Goal: Task Accomplishment & Management: Manage account settings

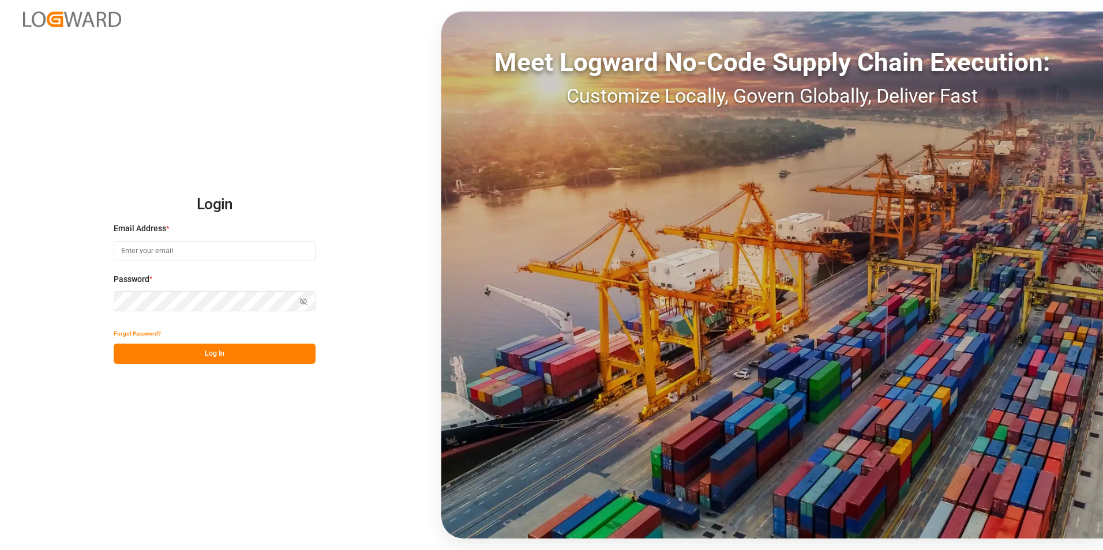
type input "jacques.denis@jamindustries.com"
click at [209, 350] on button "Log In" at bounding box center [215, 354] width 202 height 20
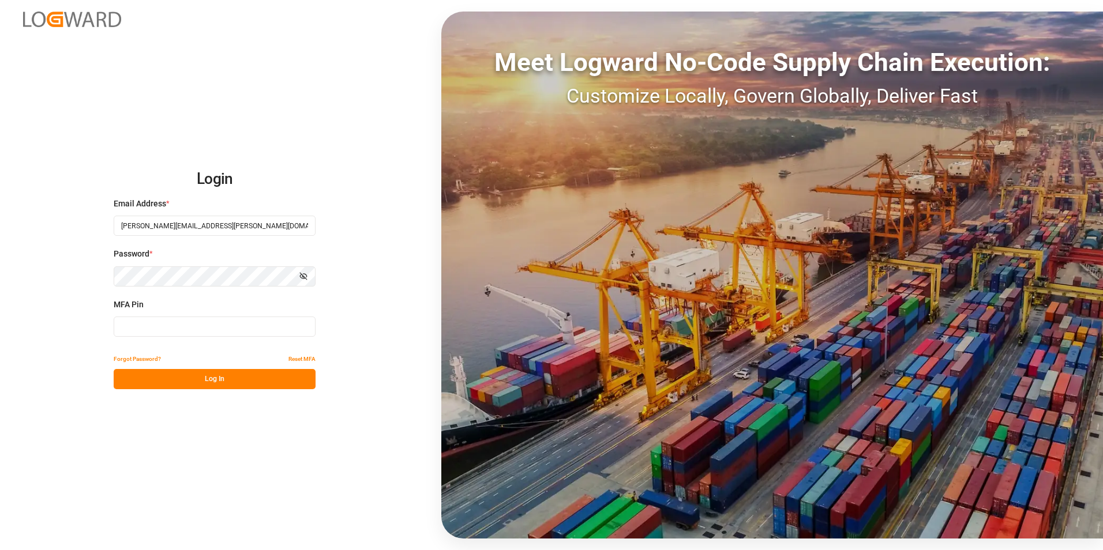
click at [196, 328] on input at bounding box center [215, 327] width 202 height 20
type input "967689"
click at [216, 375] on button "Log In" at bounding box center [215, 379] width 202 height 20
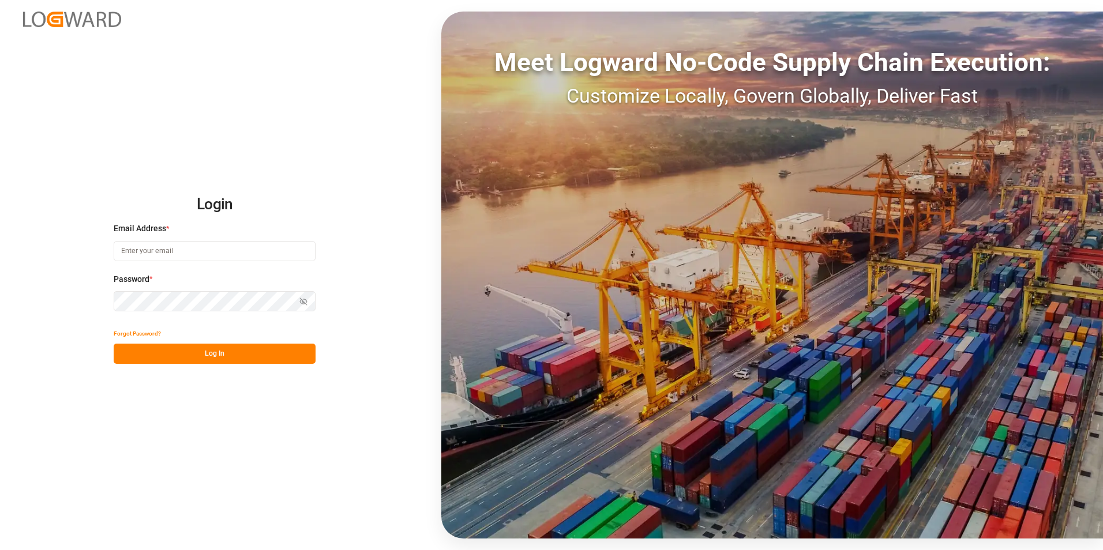
type input "jacques.denis@jamindustries.com"
click at [242, 350] on button "Log In" at bounding box center [215, 354] width 202 height 20
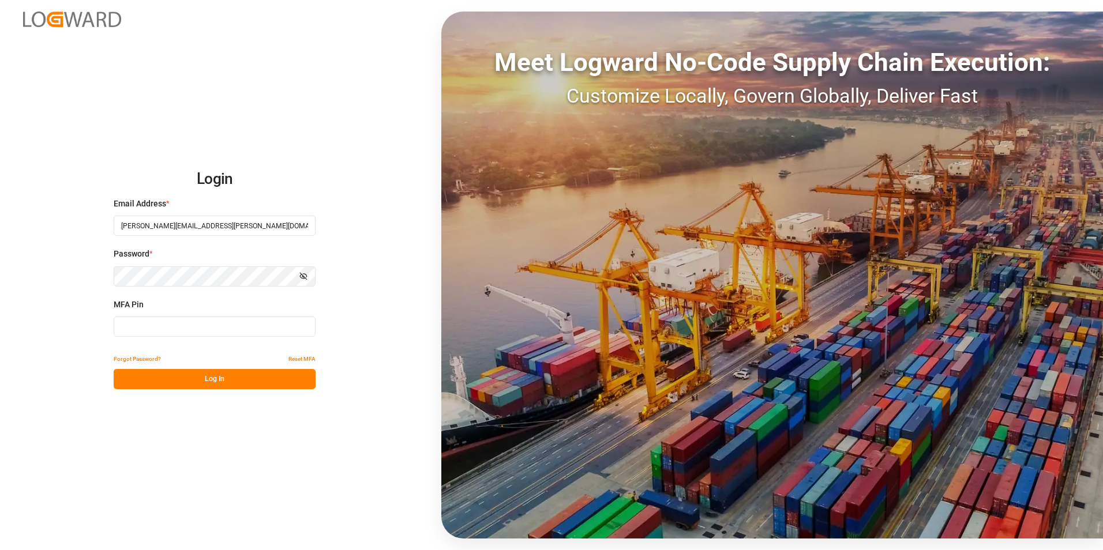
click at [212, 325] on input at bounding box center [215, 327] width 202 height 20
type input "020513"
click at [223, 380] on button "Log In" at bounding box center [215, 379] width 202 height 20
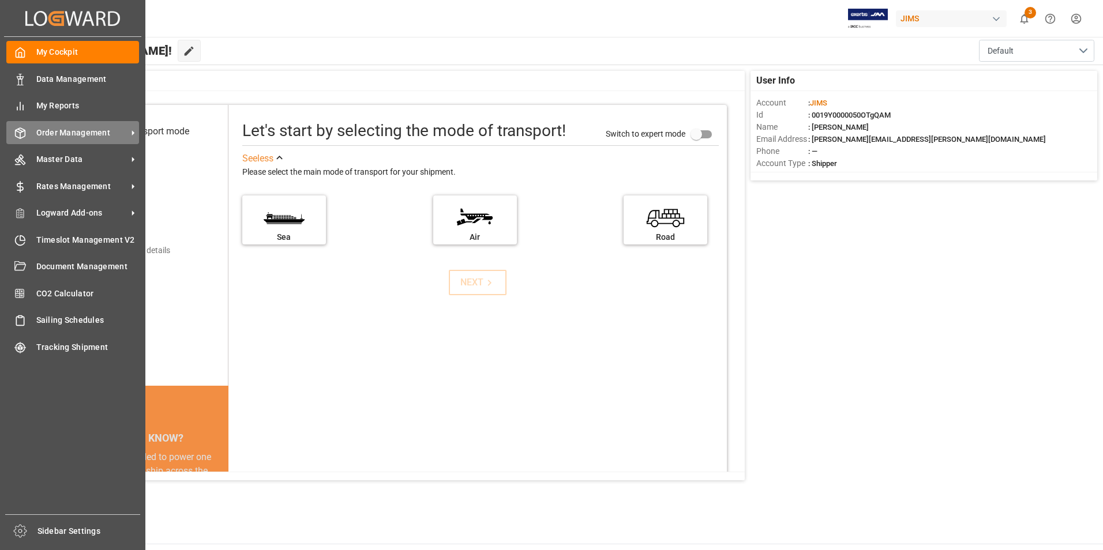
click at [99, 132] on span "Order Management" at bounding box center [81, 133] width 91 height 12
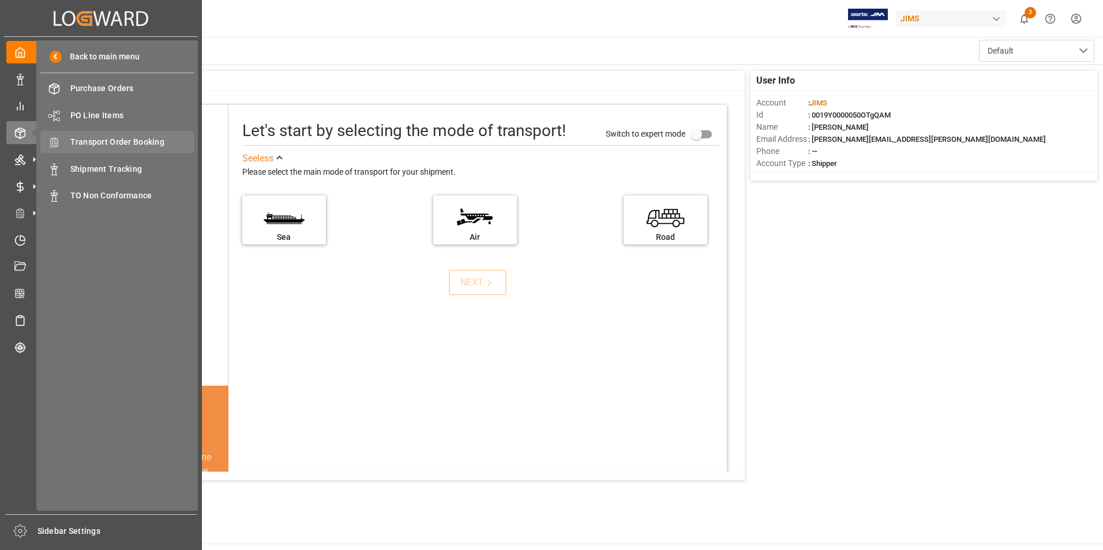
click at [139, 145] on span "Transport Order Booking" at bounding box center [132, 142] width 124 height 12
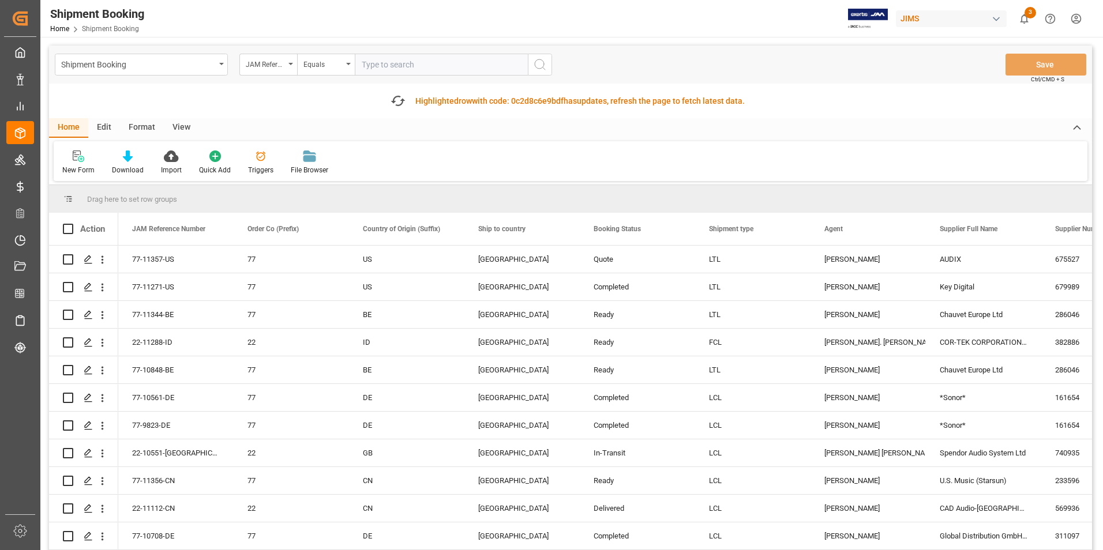
click at [416, 61] on input "text" at bounding box center [441, 65] width 173 height 22
paste input "22-10381-GB"
type input "22-10381-GB"
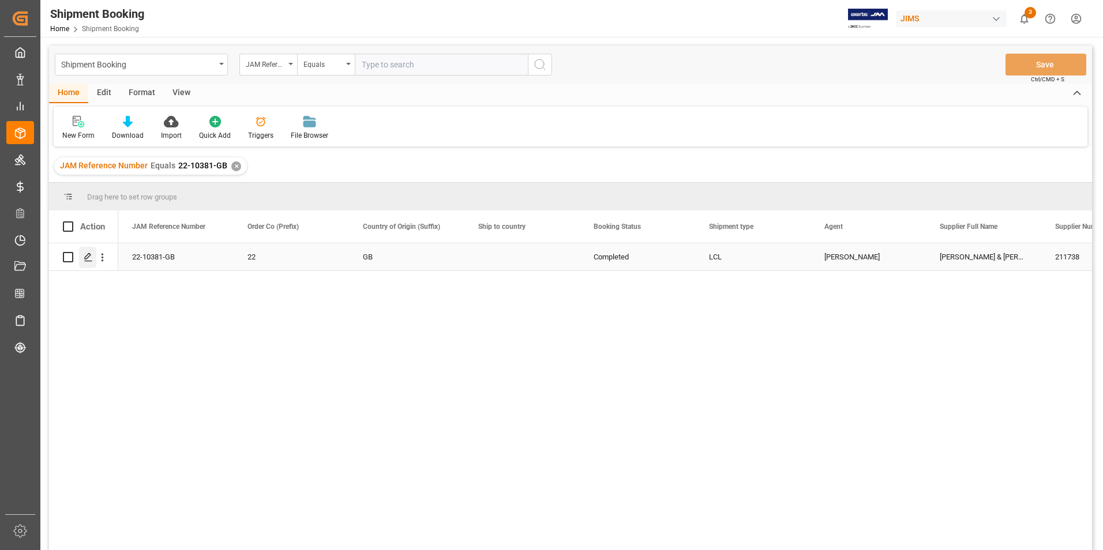
click at [88, 254] on icon "Press SPACE to select this row." at bounding box center [88, 257] width 9 height 9
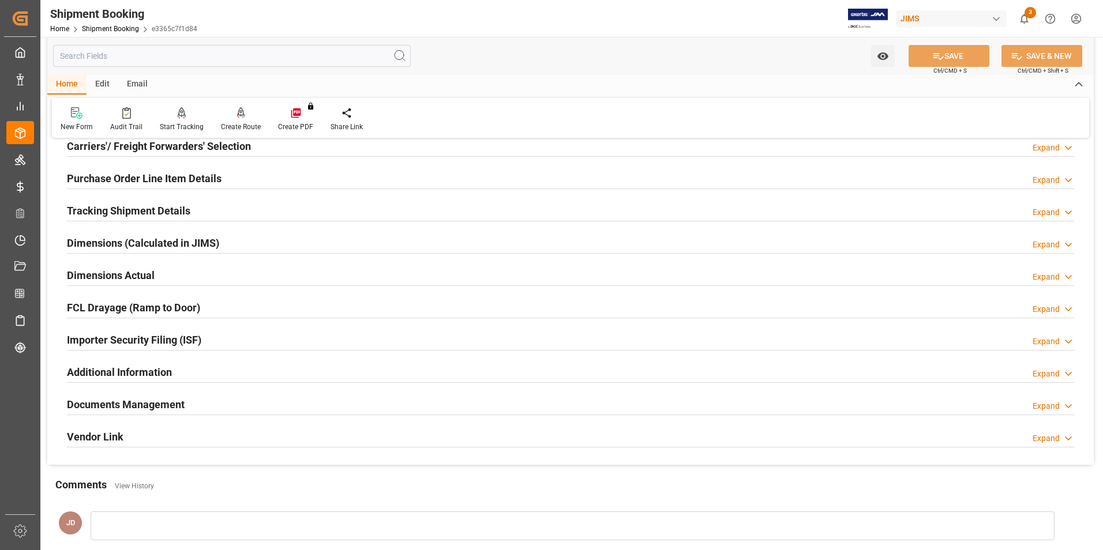
scroll to position [173, 0]
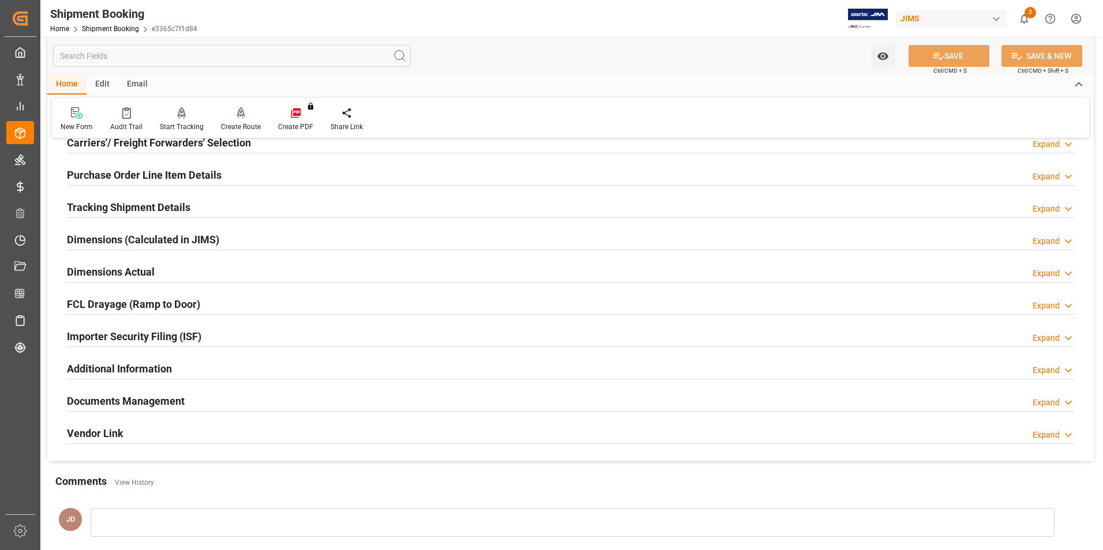
click at [149, 400] on h2 "Documents Management" at bounding box center [126, 401] width 118 height 16
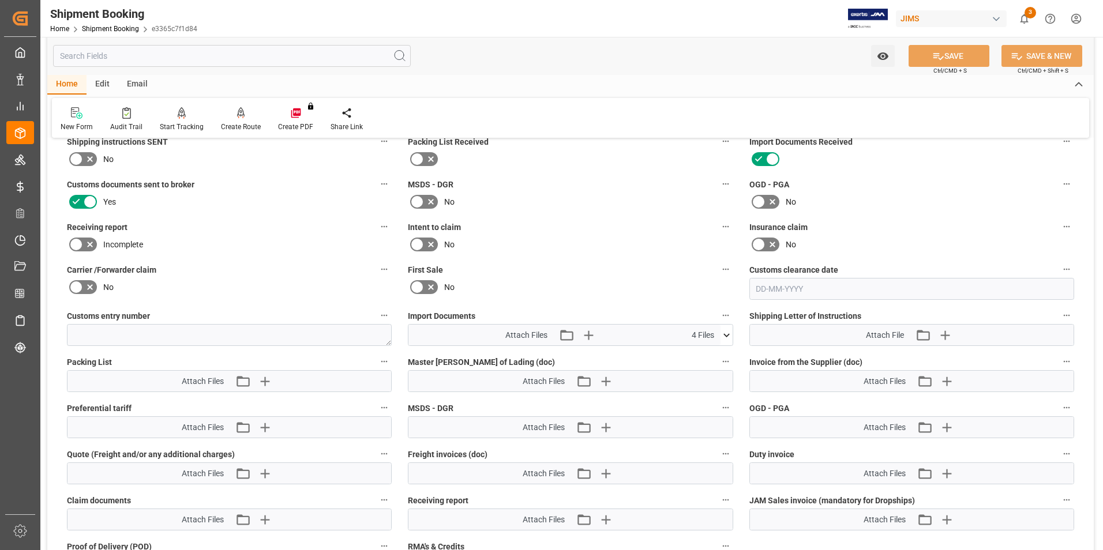
scroll to position [462, 0]
click at [726, 333] on icon at bounding box center [727, 335] width 12 height 12
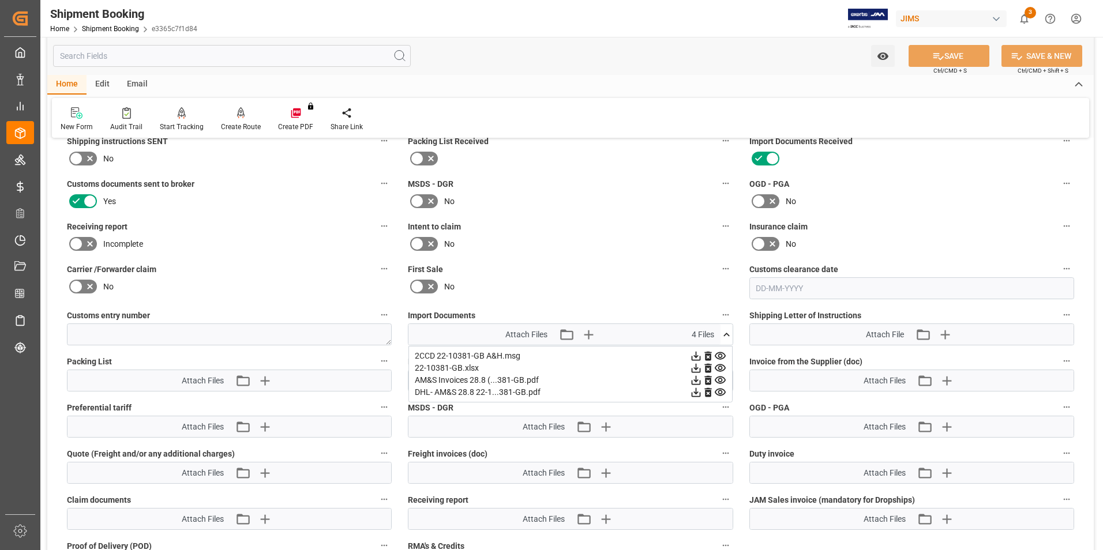
click at [719, 378] on icon at bounding box center [720, 380] width 12 height 12
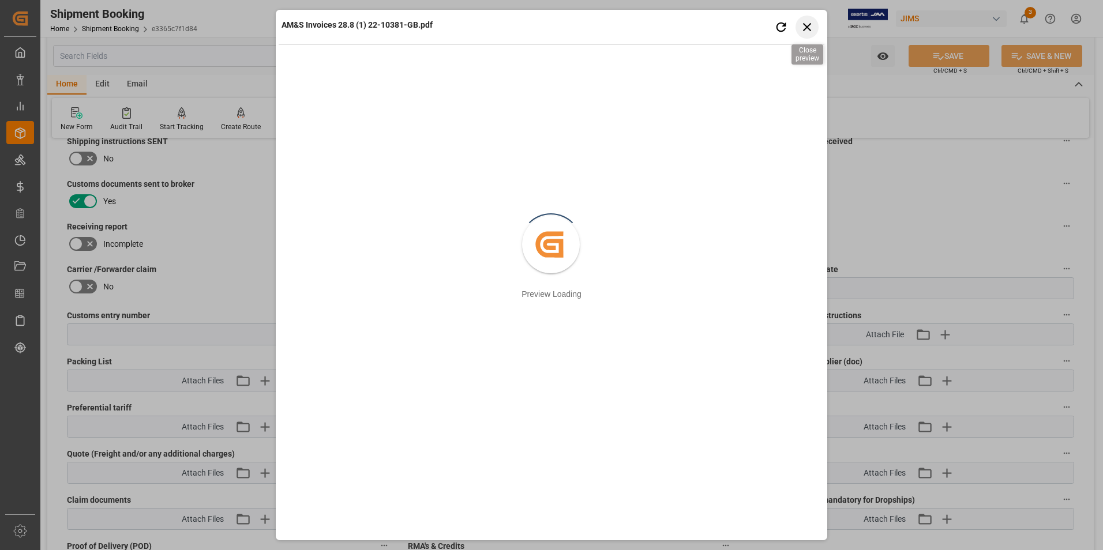
click at [807, 28] on icon "button" at bounding box center [807, 27] width 8 height 8
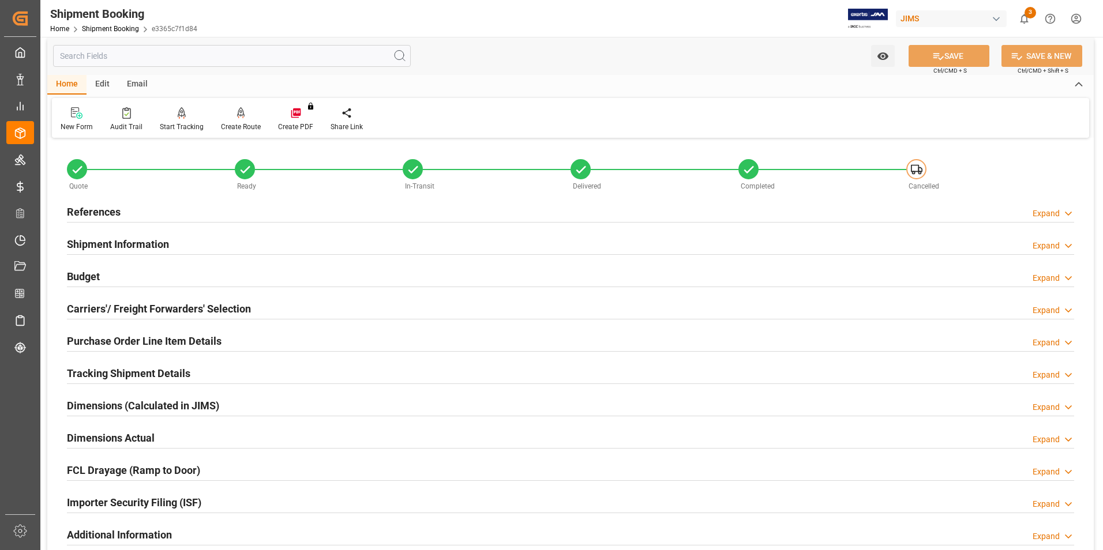
scroll to position [0, 0]
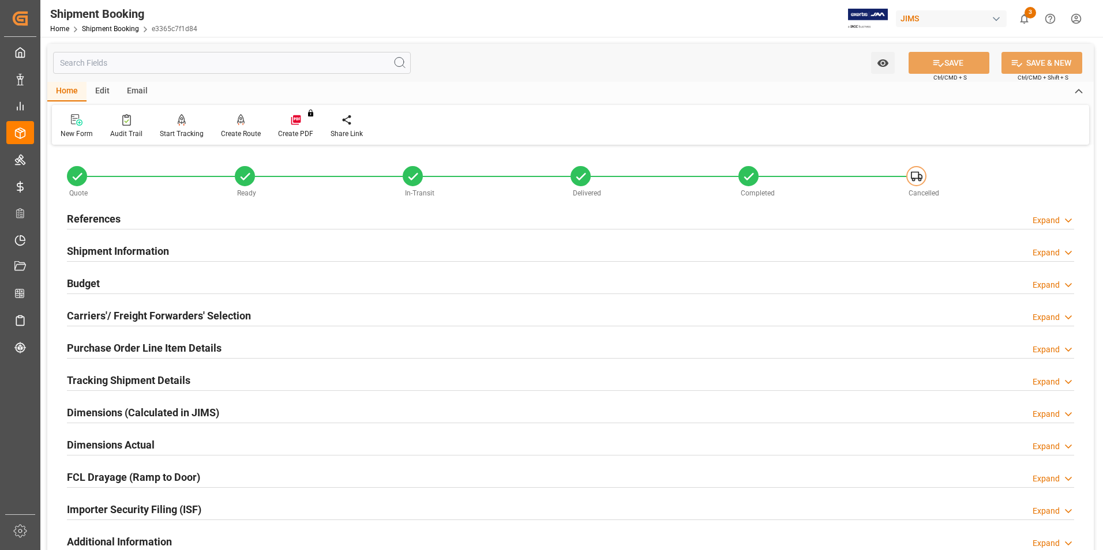
click at [122, 346] on h2 "Purchase Order Line Item Details" at bounding box center [144, 348] width 155 height 16
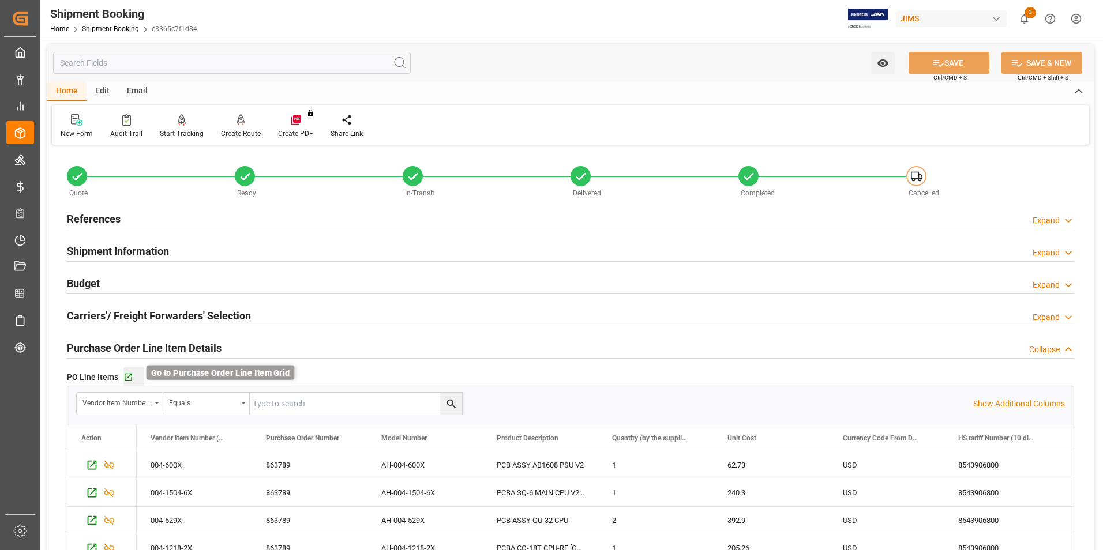
click at [127, 376] on icon "button" at bounding box center [128, 378] width 10 height 10
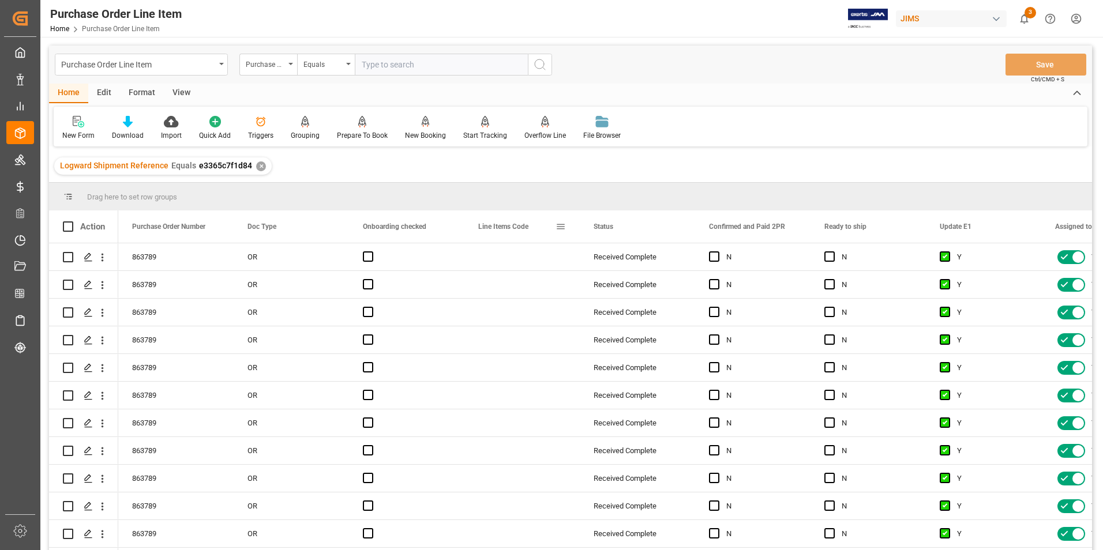
click at [562, 226] on span at bounding box center [561, 227] width 10 height 10
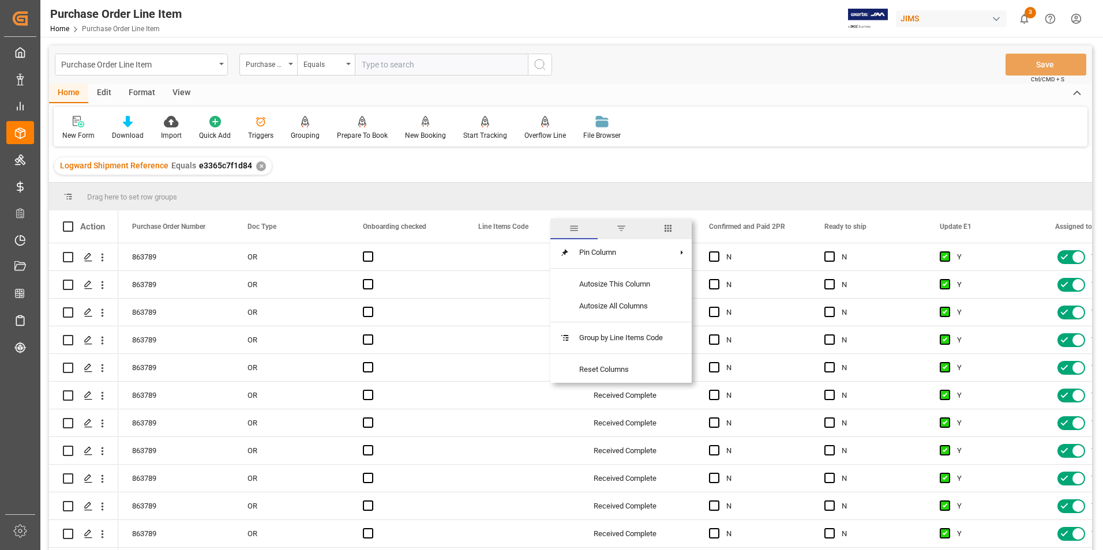
click at [623, 228] on span "filter" at bounding box center [621, 228] width 10 height 10
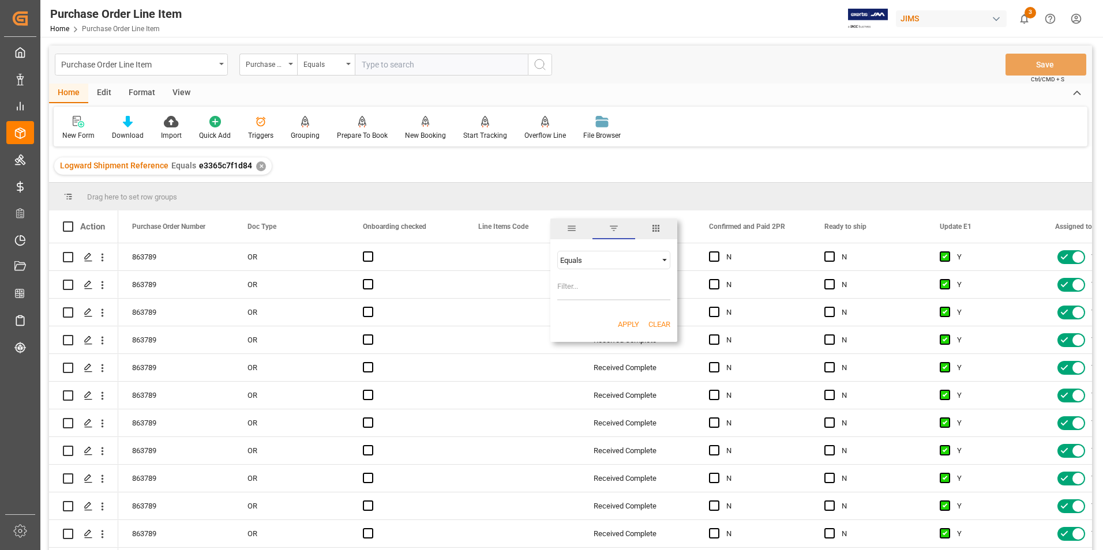
click at [654, 228] on span "columns" at bounding box center [656, 228] width 10 height 10
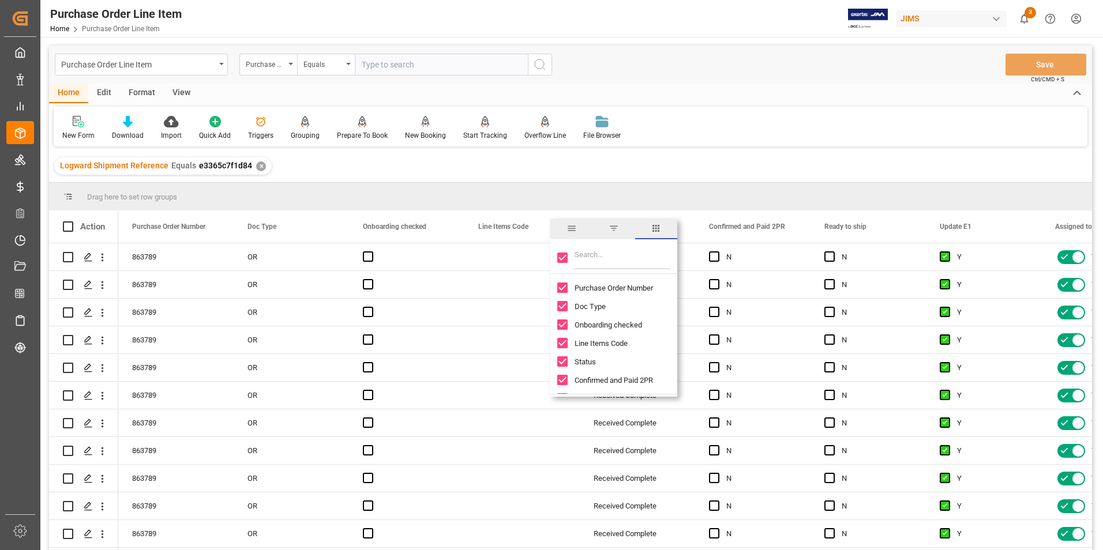
click at [564, 257] on input "Toggle Select All Columns" at bounding box center [562, 258] width 10 height 10
checkbox input "false"
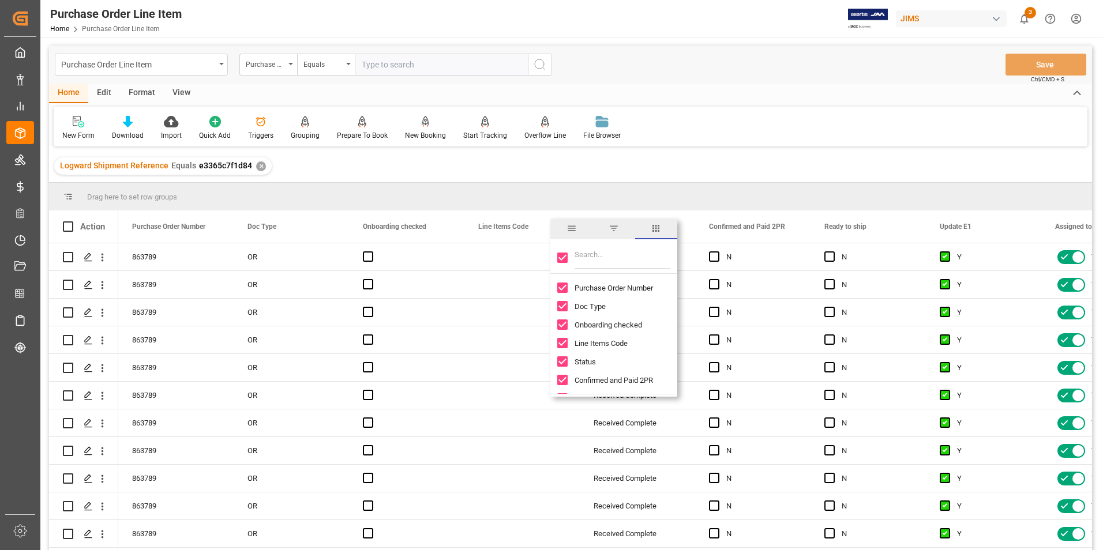
checkbox input "false"
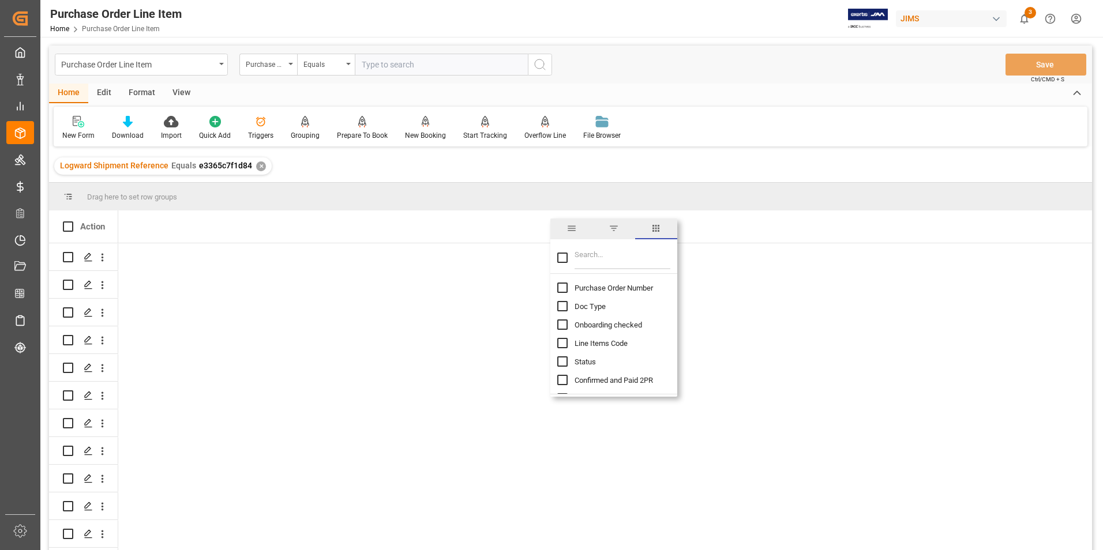
click at [563, 290] on input "Purchase Order Number column toggle visibility (hidden)" at bounding box center [562, 288] width 10 height 10
checkbox input "true"
checkbox input "false"
click at [599, 262] on input "Filter Columns Input" at bounding box center [623, 257] width 96 height 23
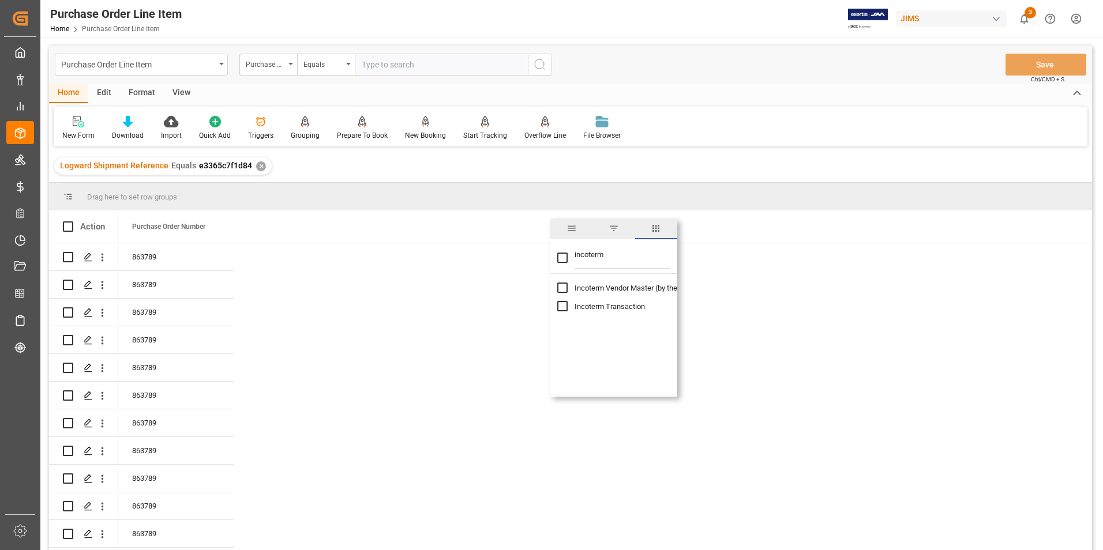
type input "incoterm"
checkbox input "true"
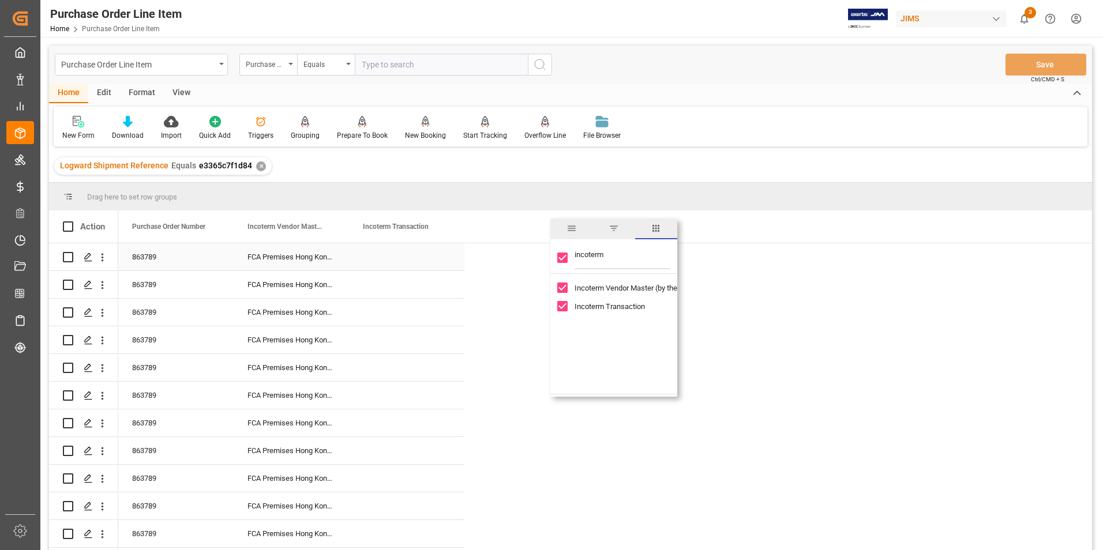
click at [386, 261] on div "Press SPACE to select this row." at bounding box center [406, 256] width 115 height 27
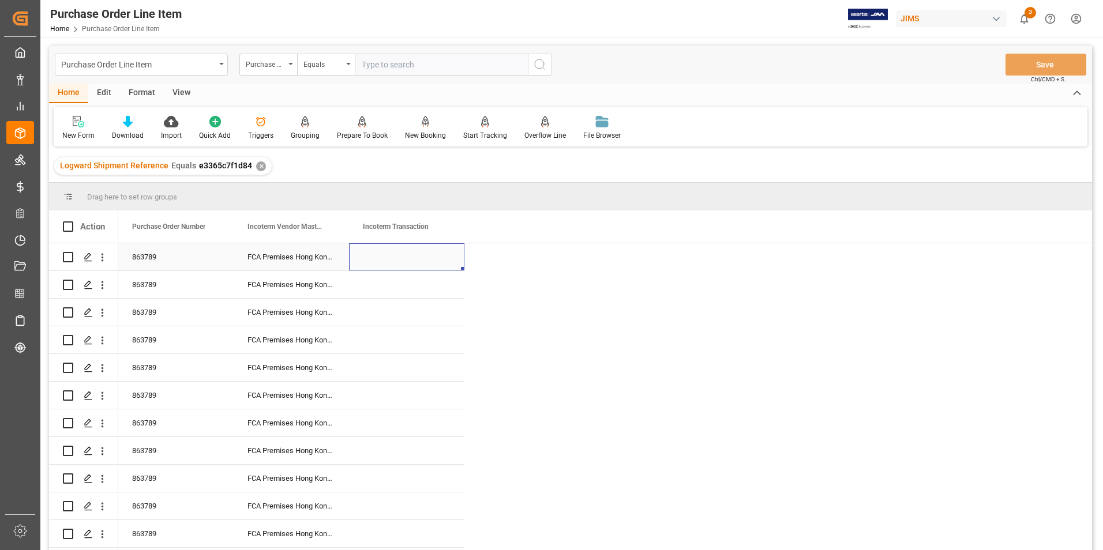
click at [386, 261] on div "Press SPACE to select this row." at bounding box center [406, 256] width 115 height 27
click at [386, 261] on input "Press SPACE to select this row." at bounding box center [406, 264] width 97 height 22
type input "DAP Southaven"
drag, startPoint x: 462, startPoint y: 268, endPoint x: 446, endPoint y: 535, distance: 267.0
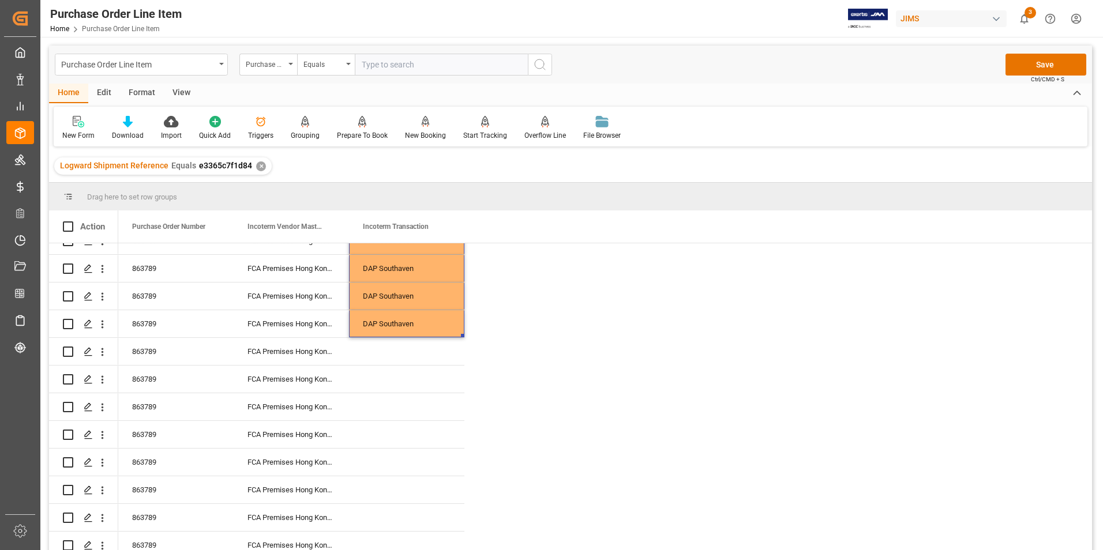
scroll to position [216, 0]
drag, startPoint x: 462, startPoint y: 326, endPoint x: 463, endPoint y: 546, distance: 219.8
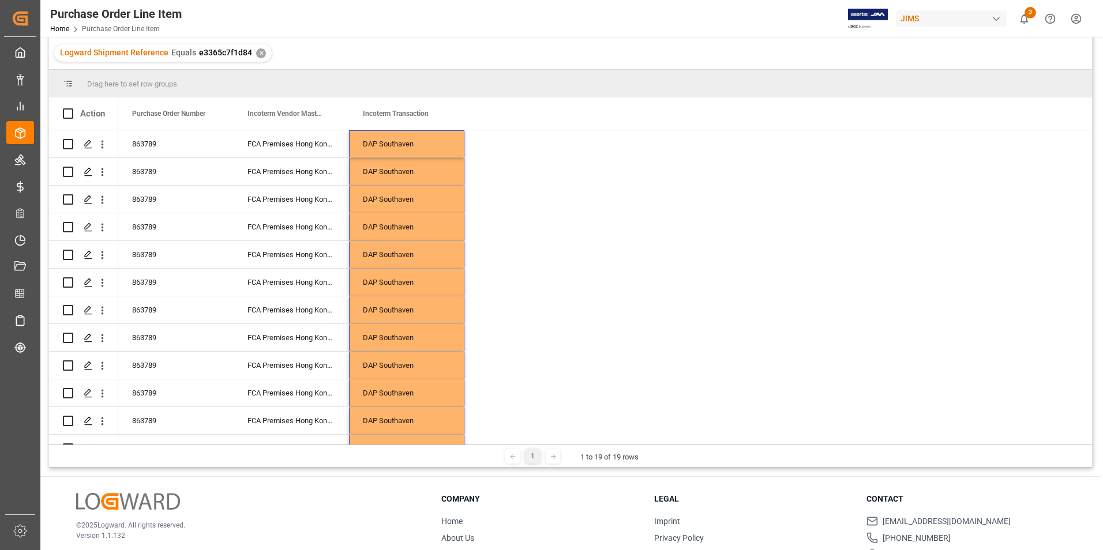
scroll to position [0, 0]
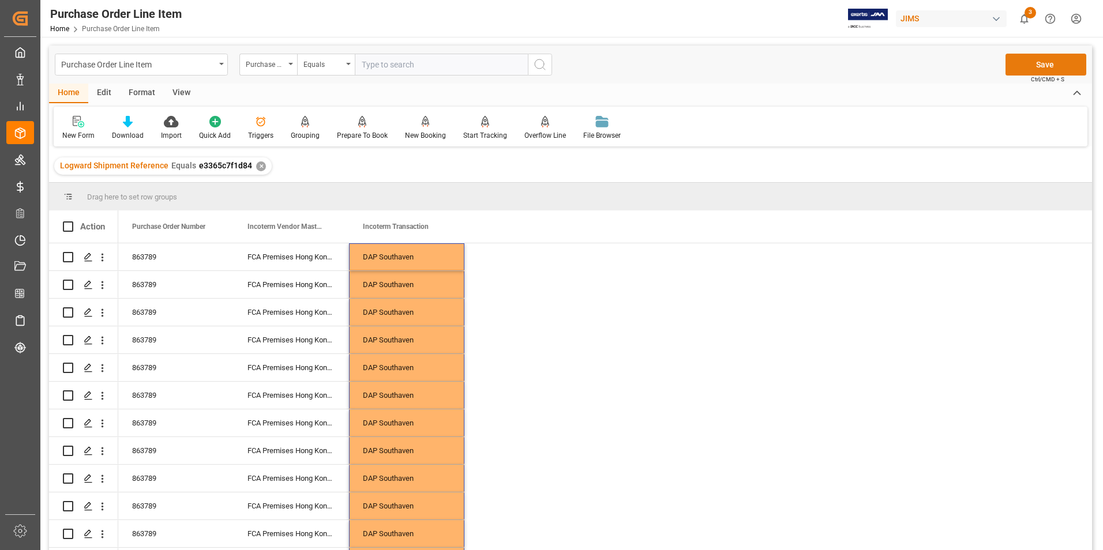
click at [1043, 65] on button "Save" at bounding box center [1046, 65] width 81 height 22
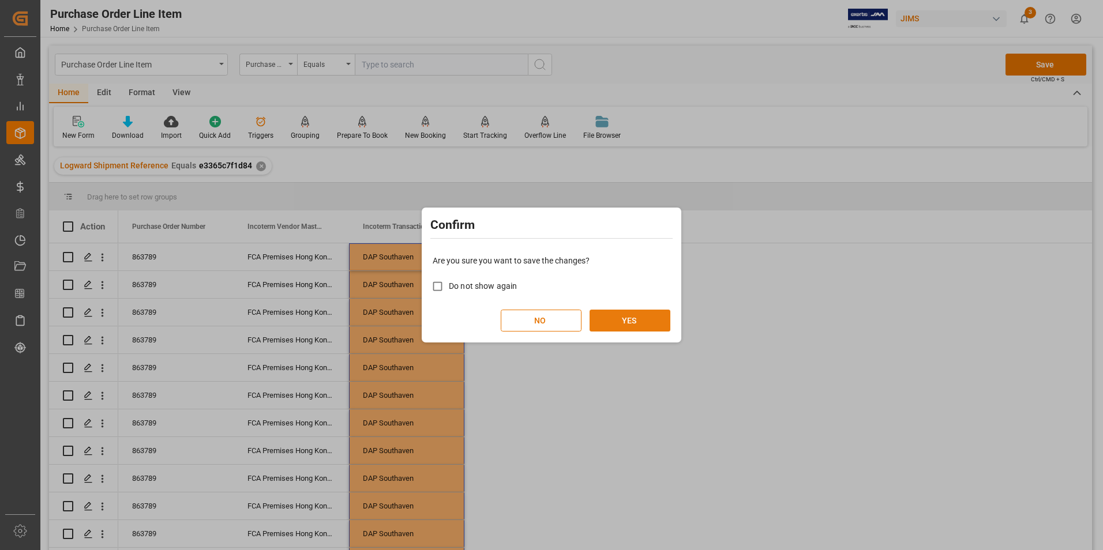
click at [639, 323] on button "YES" at bounding box center [630, 321] width 81 height 22
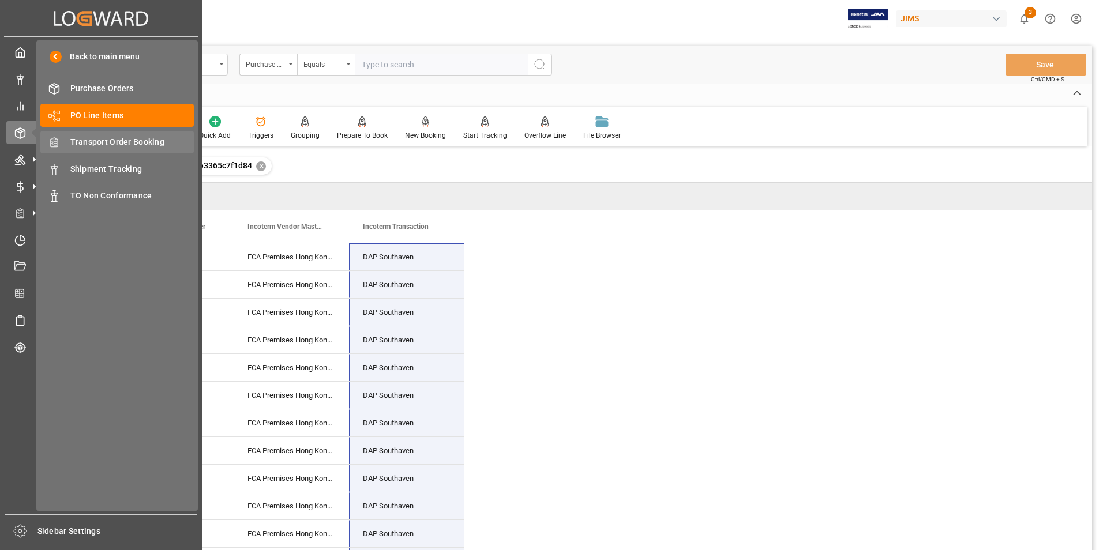
click at [152, 142] on span "Transport Order Booking" at bounding box center [132, 142] width 124 height 12
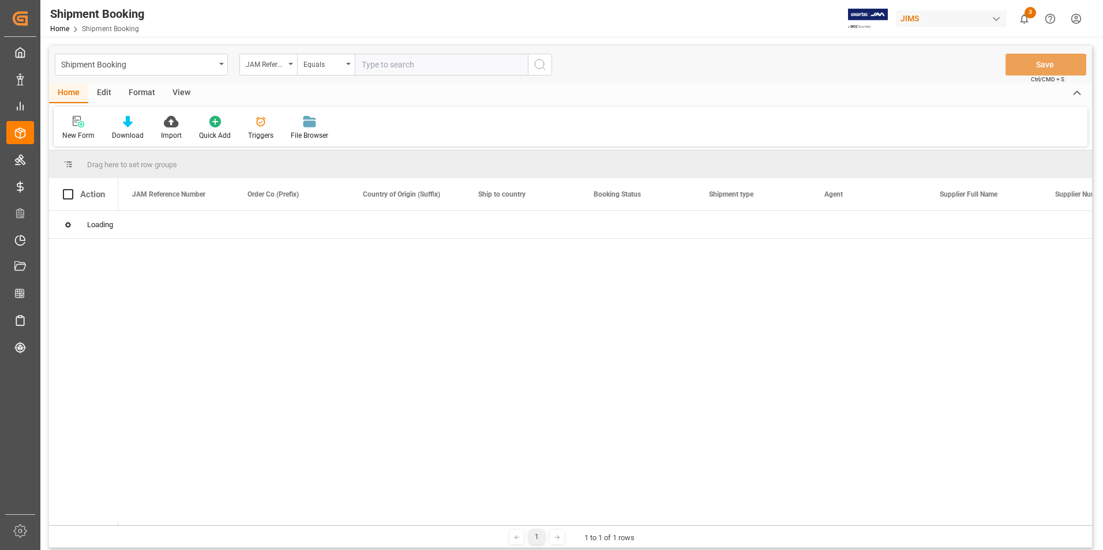
click at [395, 65] on input "text" at bounding box center [441, 65] width 173 height 22
paste input "22-10382-[GEOGRAPHIC_DATA]"
type input "22-10382-[GEOGRAPHIC_DATA]"
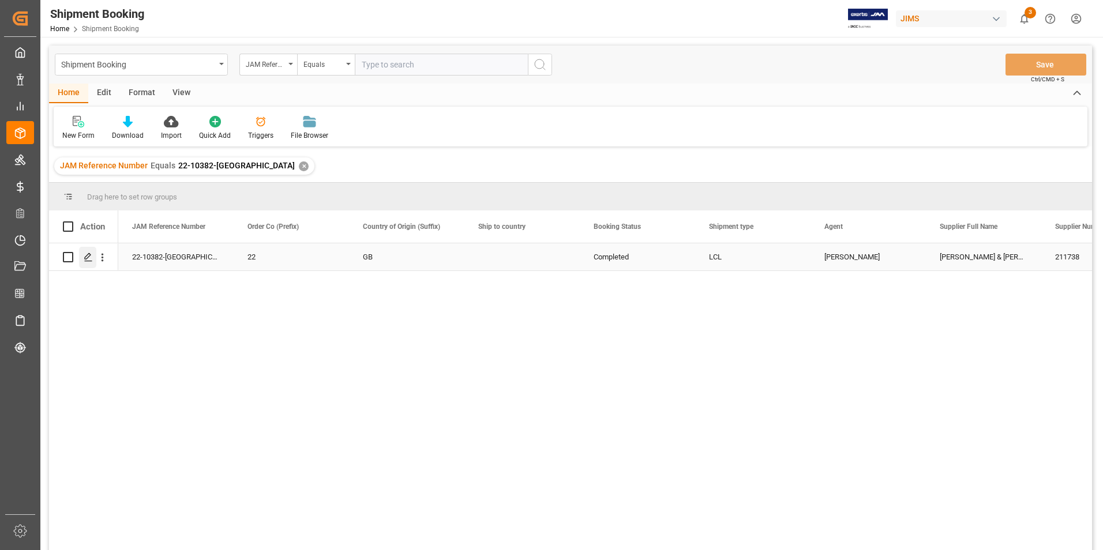
click at [88, 256] on icon "Press SPACE to select this row." at bounding box center [88, 257] width 9 height 9
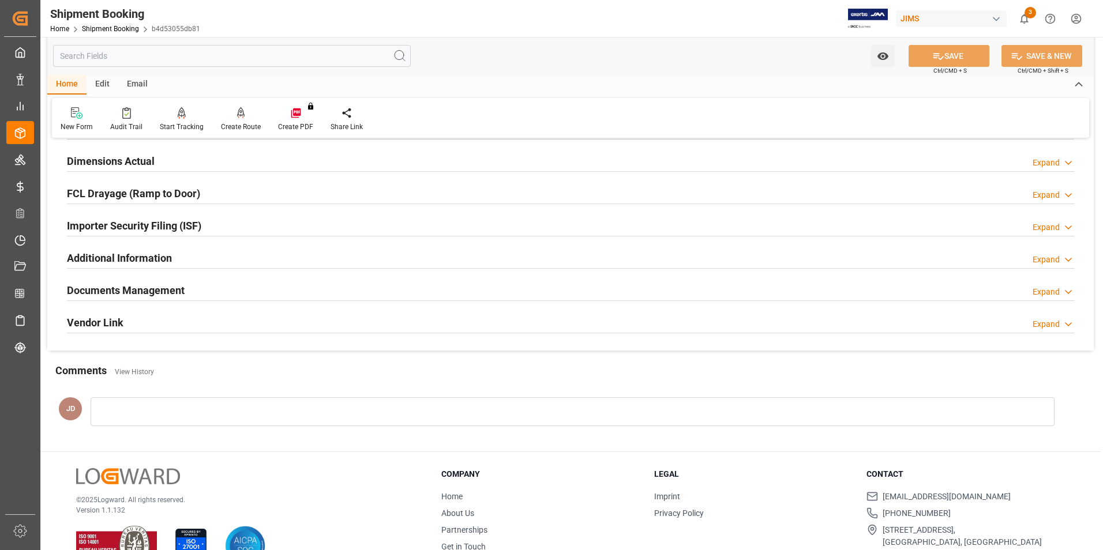
scroll to position [288, 0]
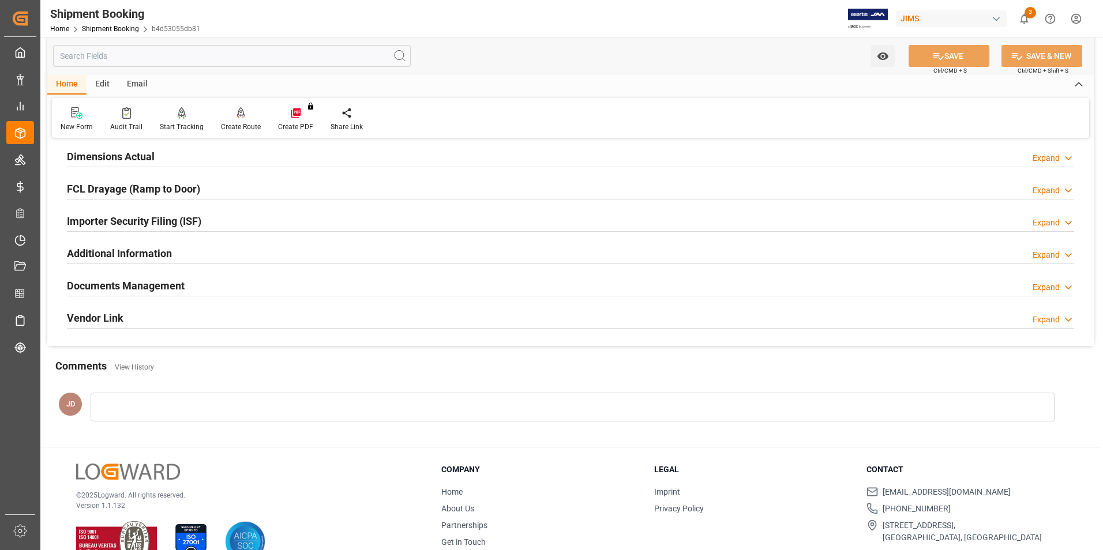
click at [128, 283] on h2 "Documents Management" at bounding box center [126, 286] width 118 height 16
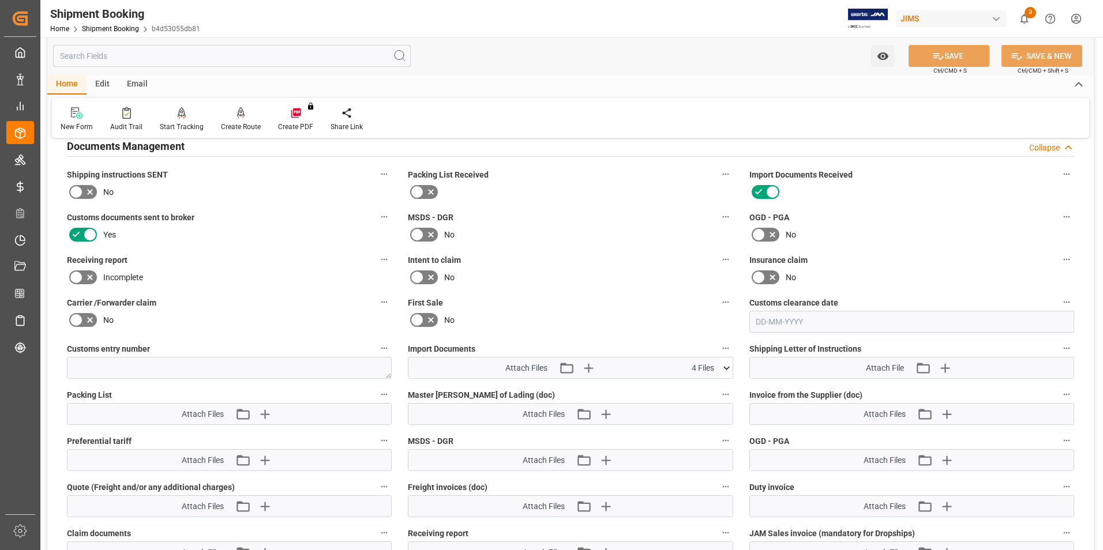
scroll to position [462, 0]
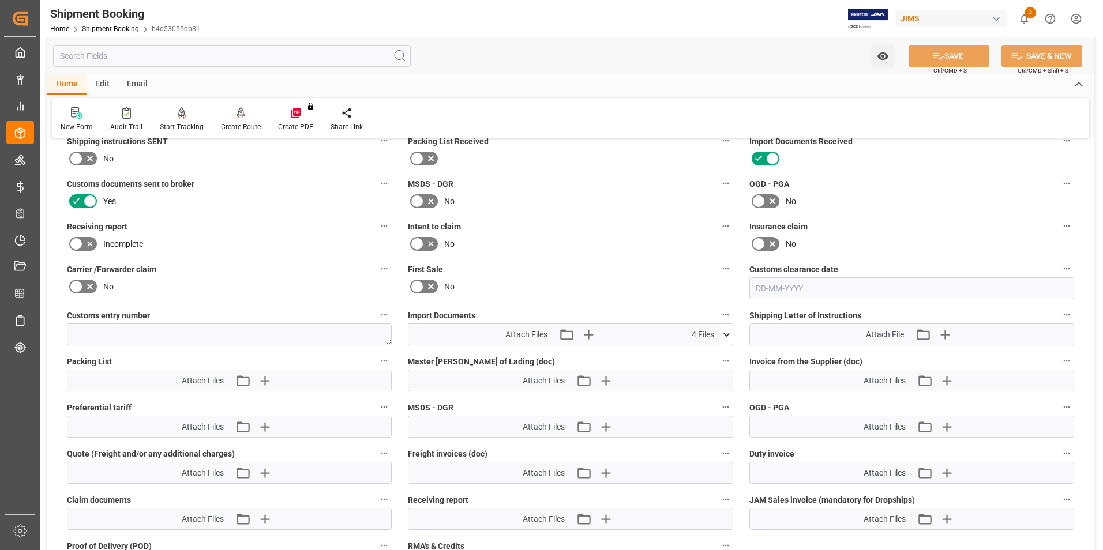
click at [726, 329] on icon at bounding box center [727, 335] width 12 height 12
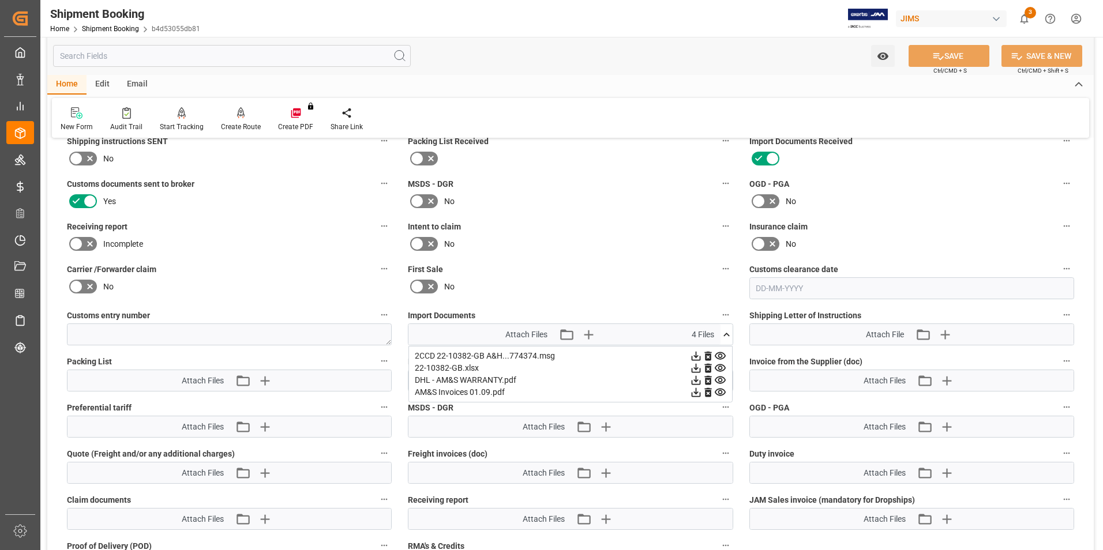
click at [718, 391] on icon at bounding box center [720, 392] width 11 height 7
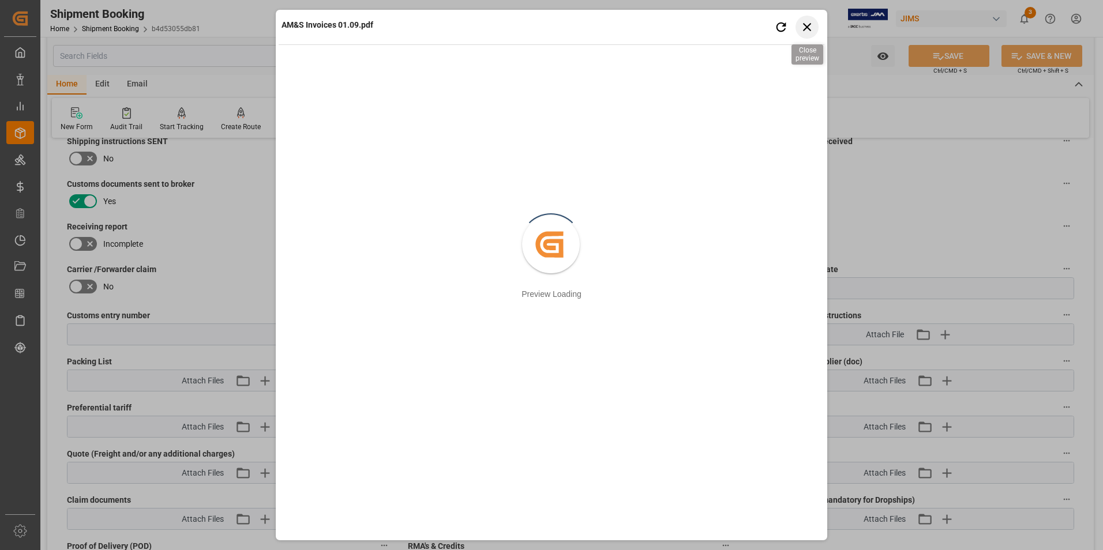
click at [807, 29] on icon "button" at bounding box center [807, 27] width 14 height 14
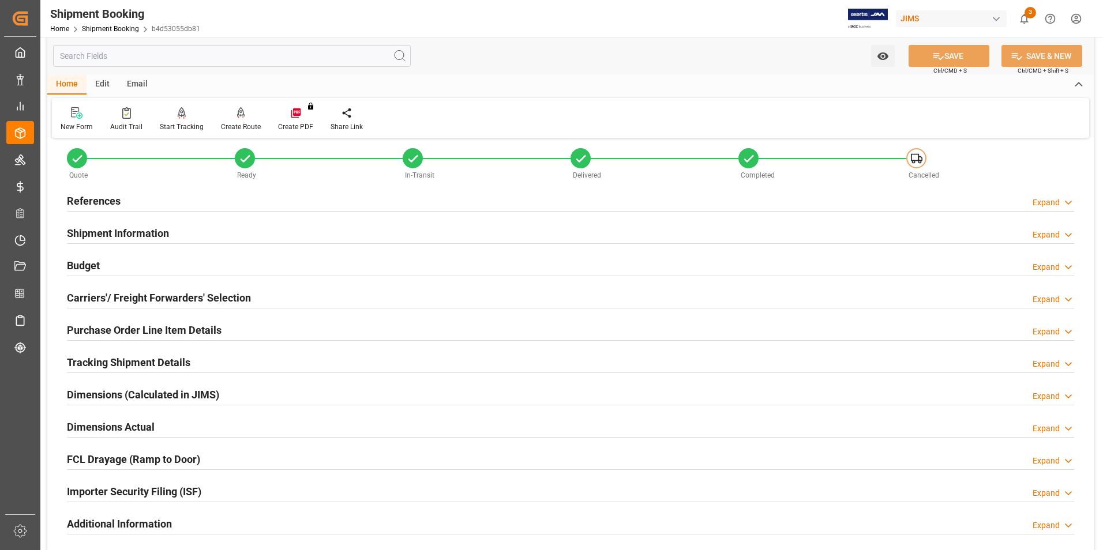
scroll to position [0, 0]
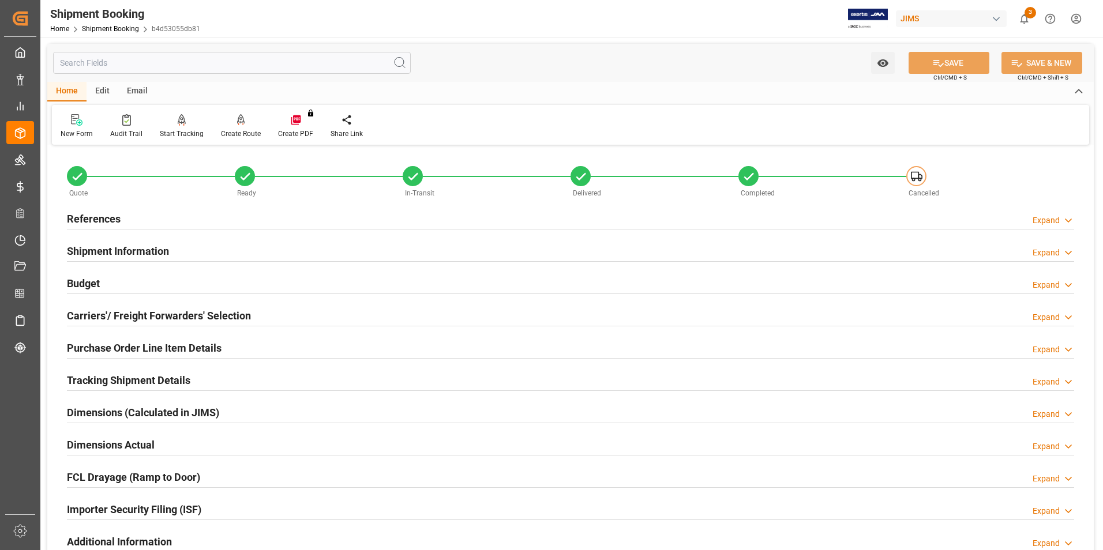
click at [126, 343] on h2 "Purchase Order Line Item Details" at bounding box center [144, 348] width 155 height 16
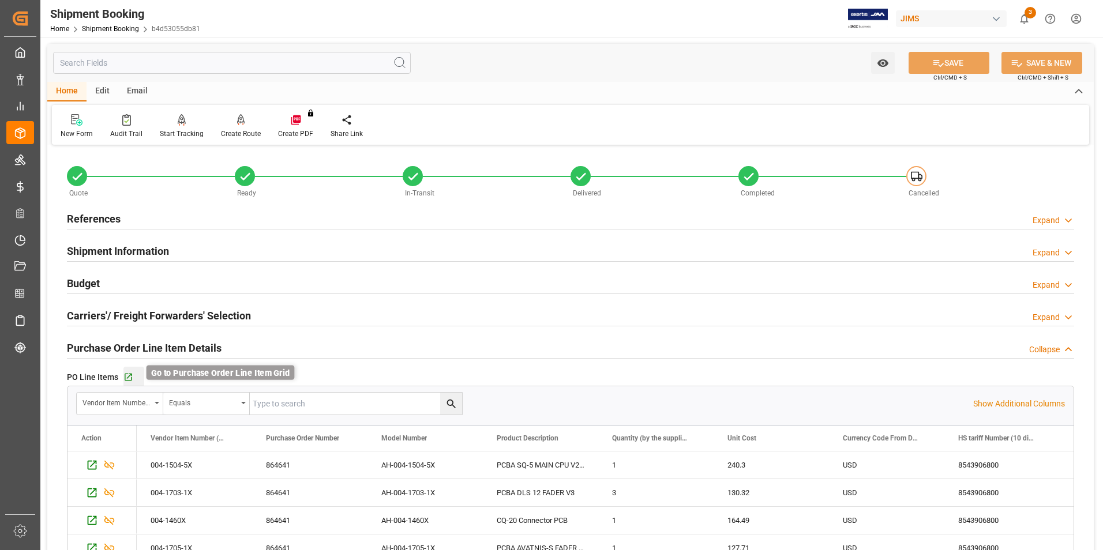
click at [128, 376] on icon "button" at bounding box center [128, 377] width 7 height 7
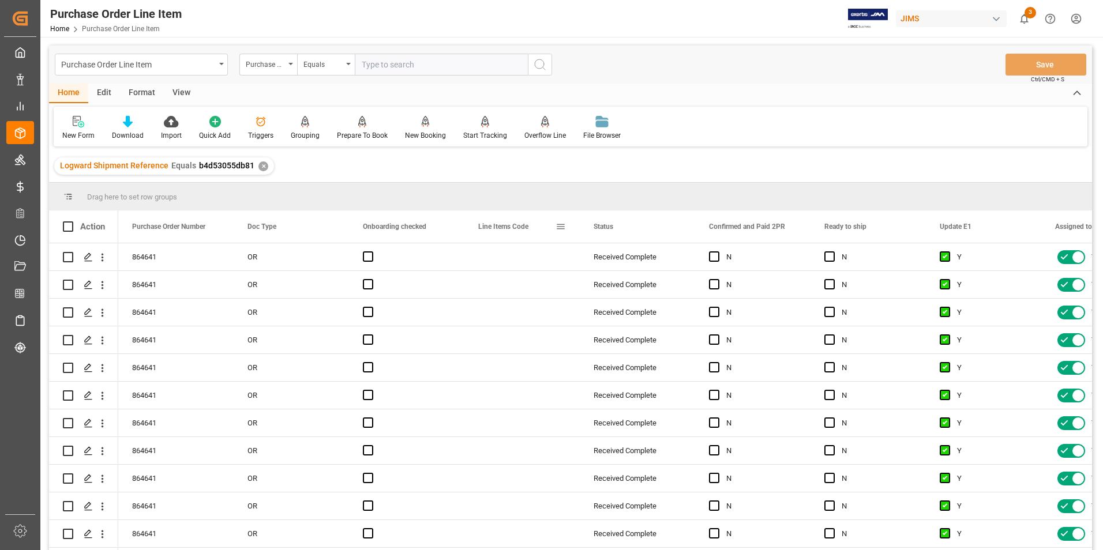
click at [562, 226] on span at bounding box center [561, 227] width 10 height 10
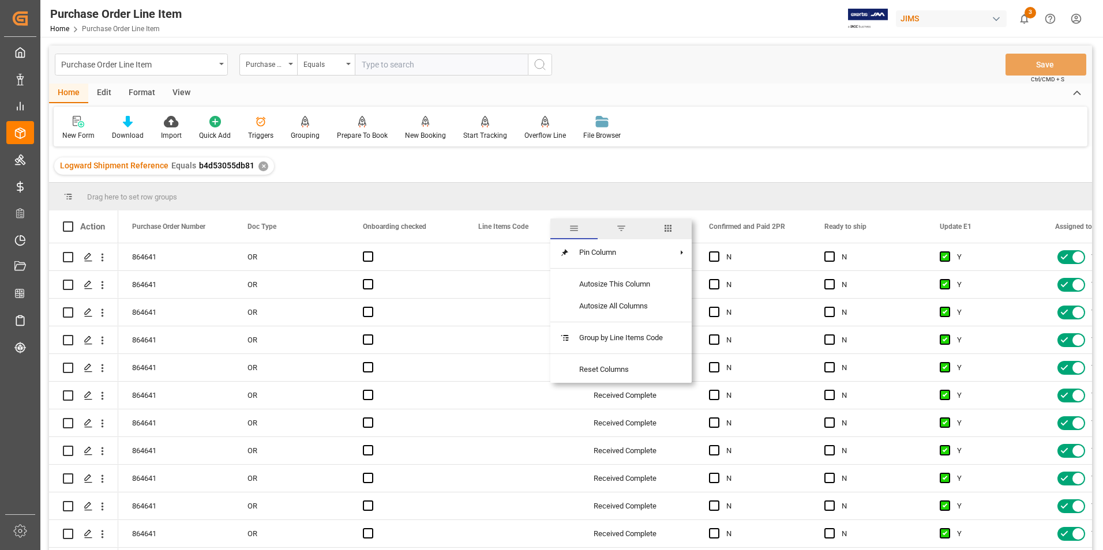
click at [673, 229] on span "columns" at bounding box center [668, 228] width 10 height 10
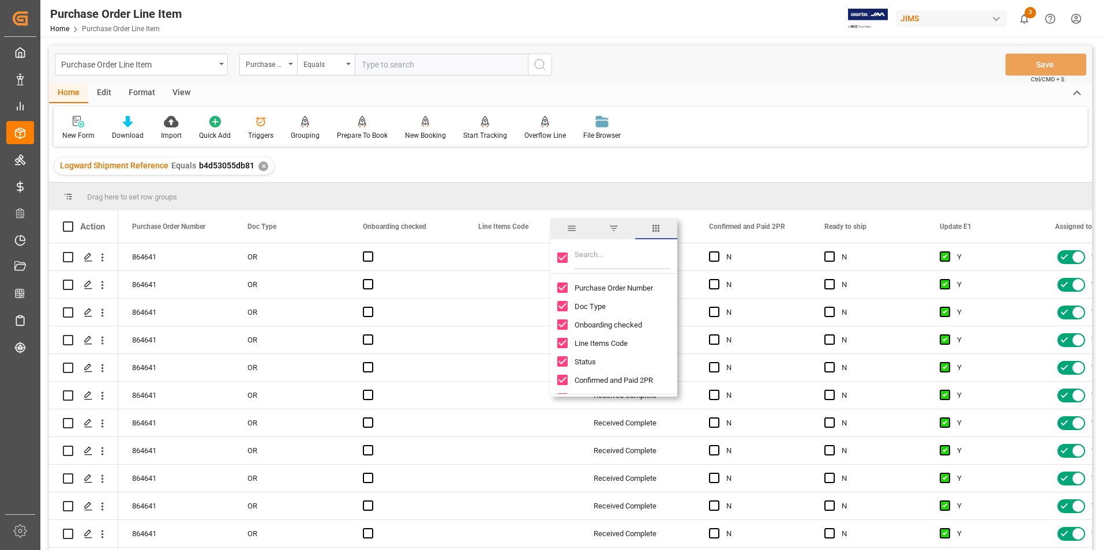
click at [561, 259] on input "Toggle Select All Columns" at bounding box center [562, 258] width 10 height 10
checkbox input "false"
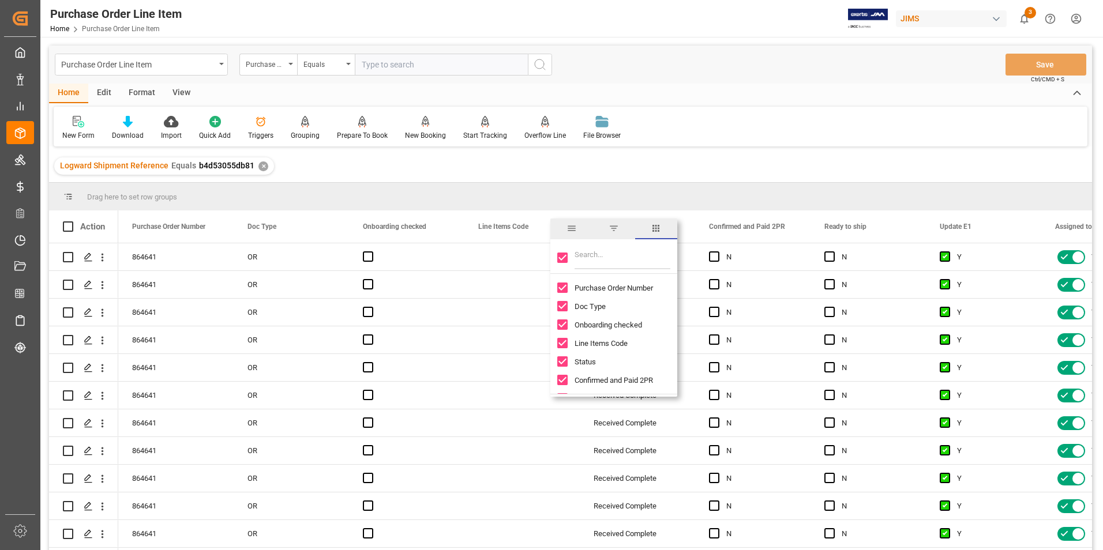
checkbox input "false"
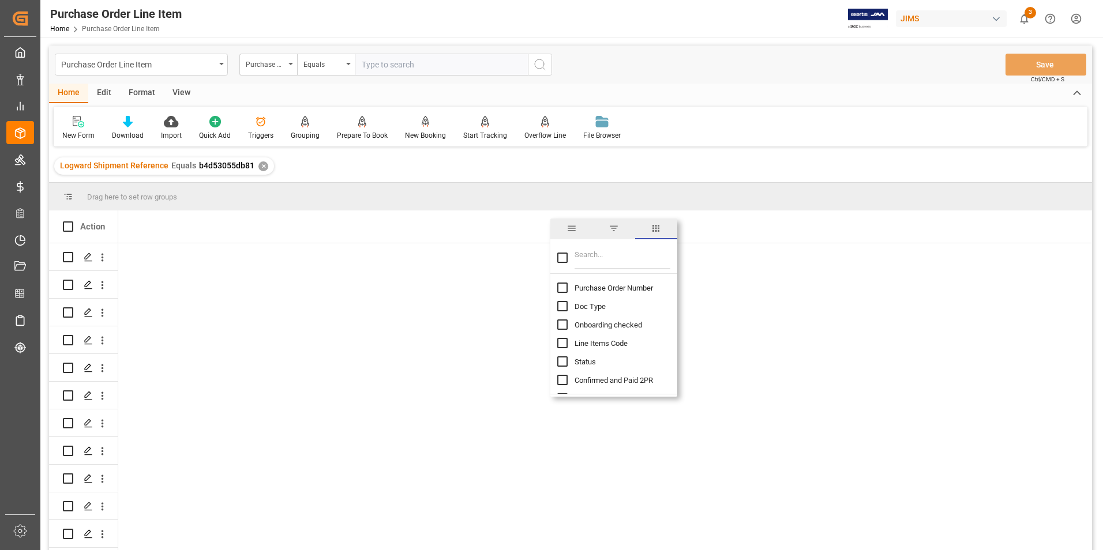
click at [561, 287] on input "Purchase Order Number column toggle visibility (hidden)" at bounding box center [562, 288] width 10 height 10
checkbox input "true"
checkbox input "false"
click at [585, 264] on input "Filter Columns Input" at bounding box center [623, 257] width 96 height 23
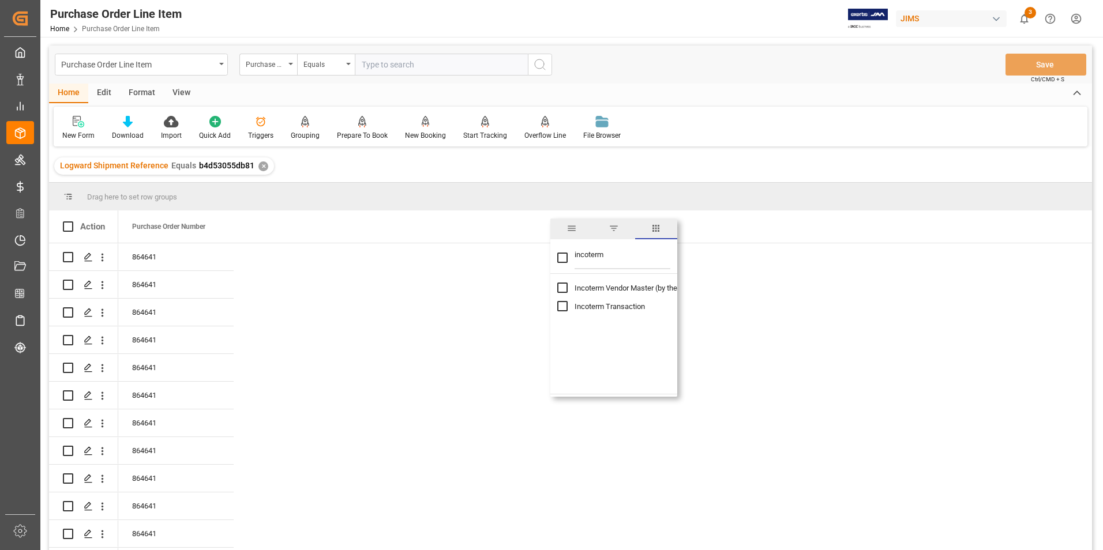
type input "incoterm"
checkbox input "true"
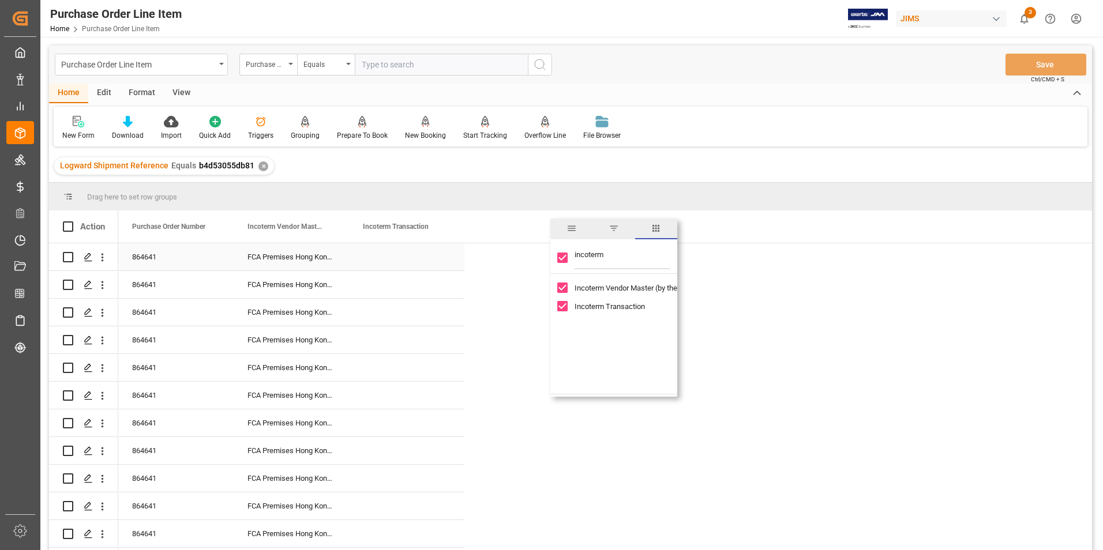
click at [384, 258] on div "Press SPACE to select this row." at bounding box center [406, 256] width 115 height 27
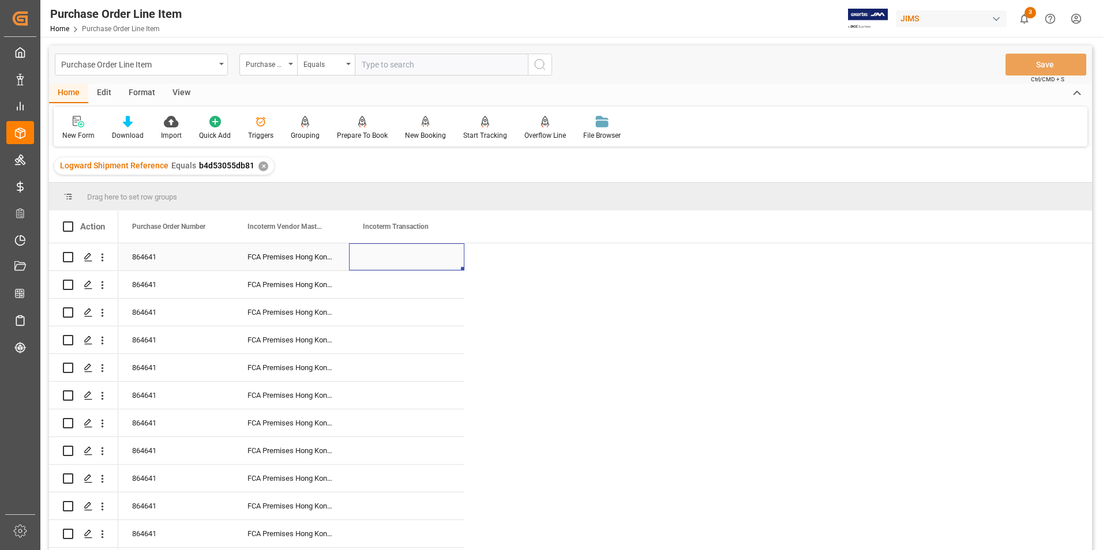
click at [388, 258] on div "Press SPACE to select this row." at bounding box center [406, 256] width 115 height 27
type input "DAP Southaven"
drag, startPoint x: 463, startPoint y: 269, endPoint x: 463, endPoint y: 544, distance: 274.6
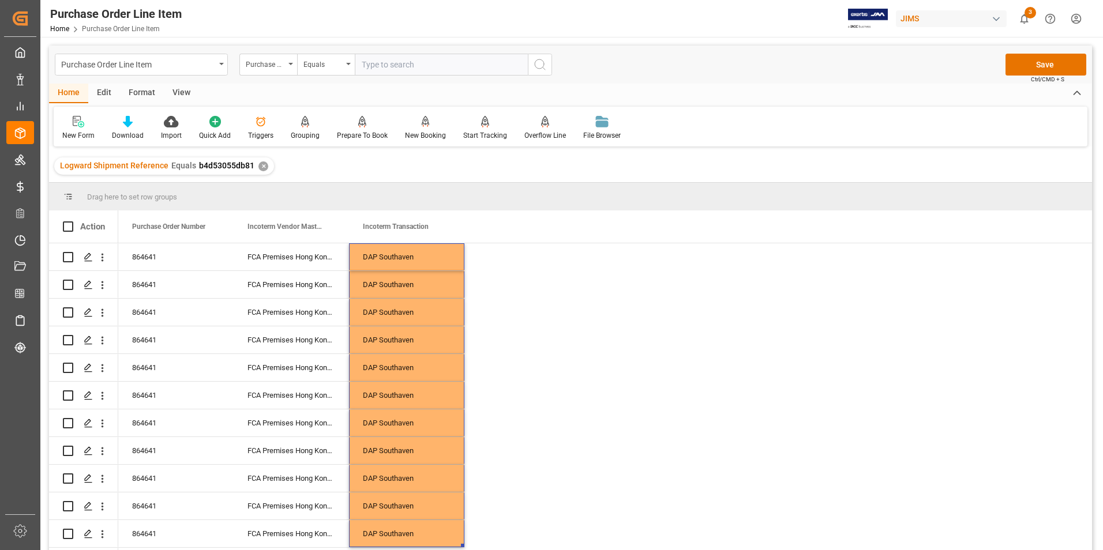
scroll to position [4, 0]
click at [1035, 65] on button "Save" at bounding box center [1046, 65] width 81 height 22
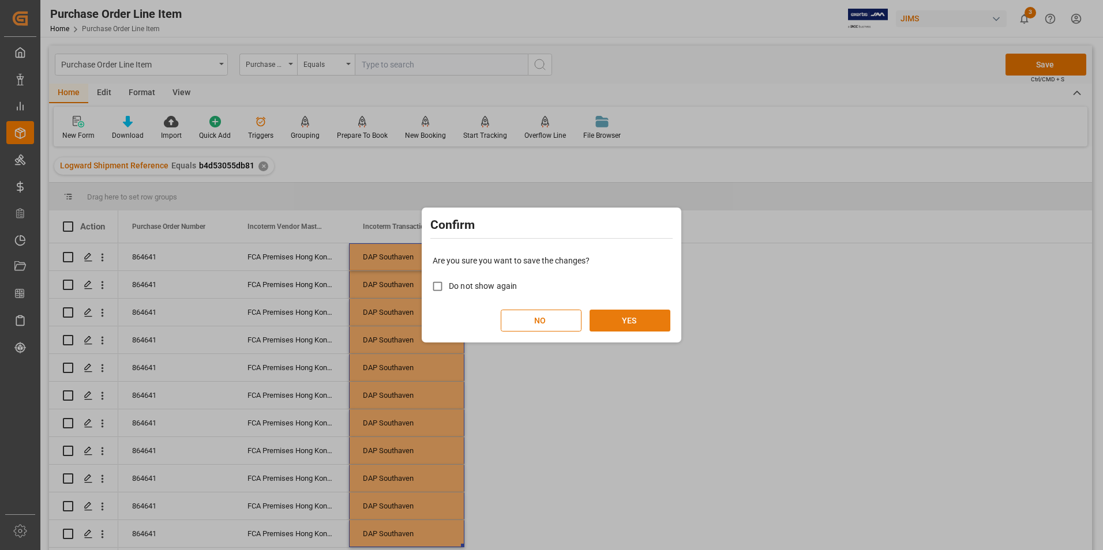
click at [636, 323] on button "YES" at bounding box center [630, 321] width 81 height 22
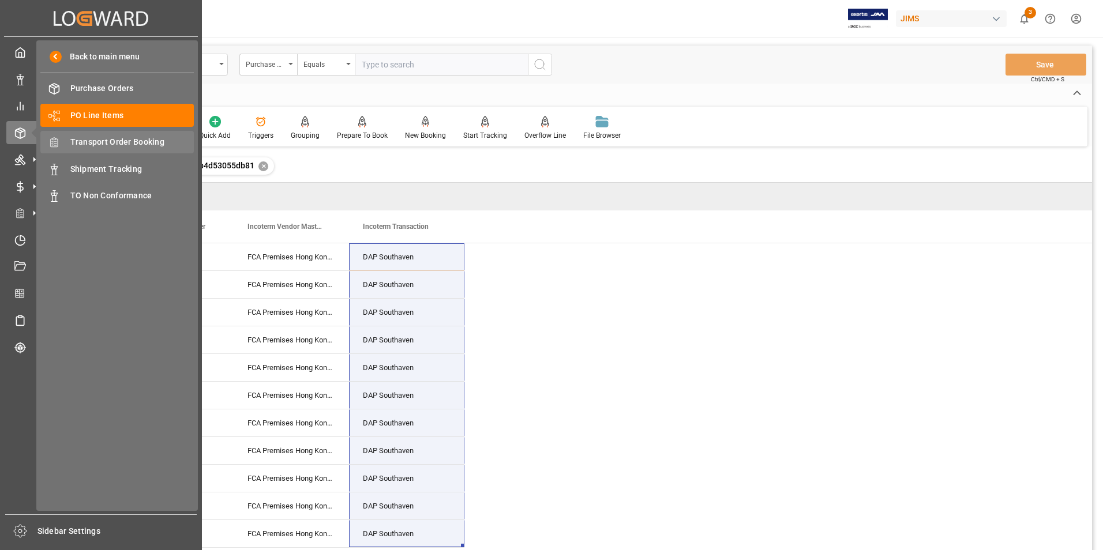
click at [120, 138] on span "Transport Order Booking" at bounding box center [132, 142] width 124 height 12
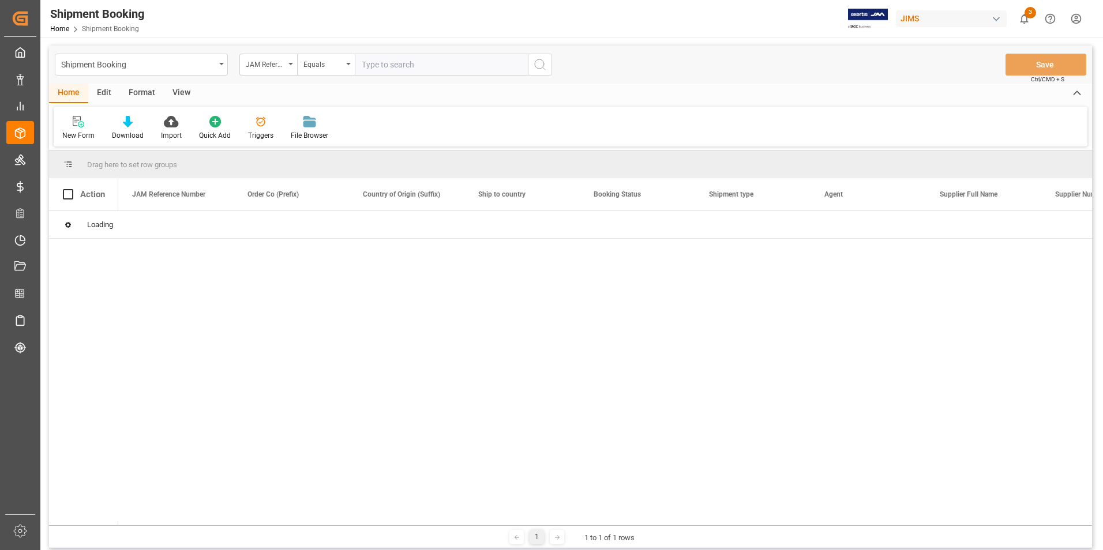
click at [406, 67] on input "text" at bounding box center [441, 65] width 173 height 22
paste input "22-10386-GB"
type input "22-10386-GB"
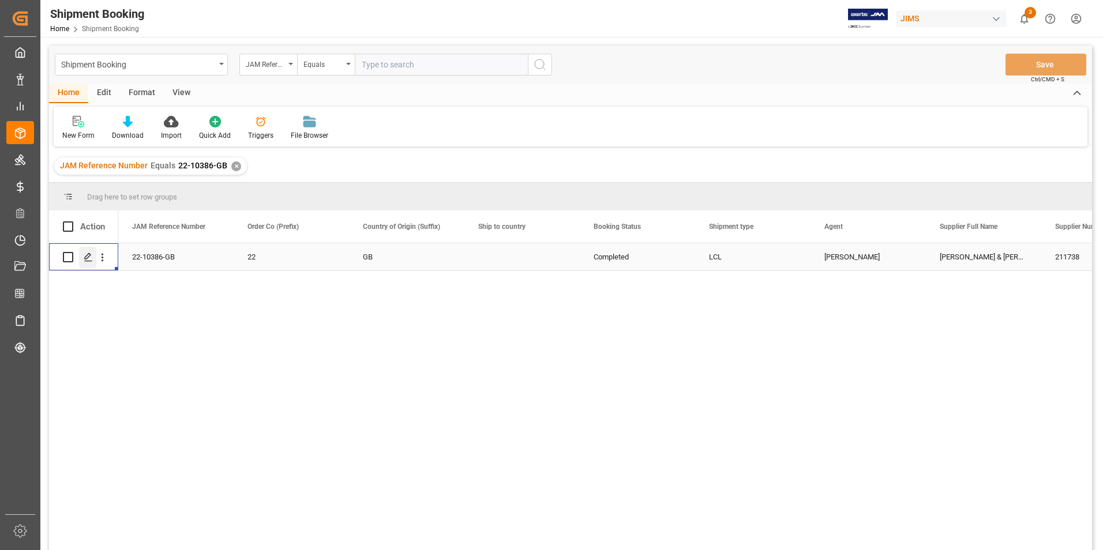
click at [87, 257] on icon "Press SPACE to select this row." at bounding box center [88, 257] width 9 height 9
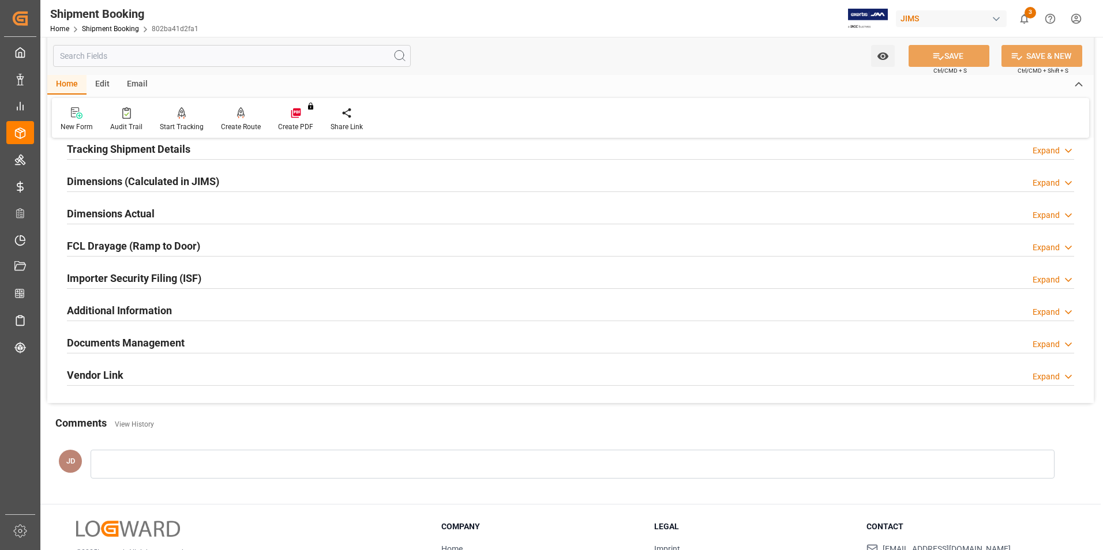
scroll to position [316, 0]
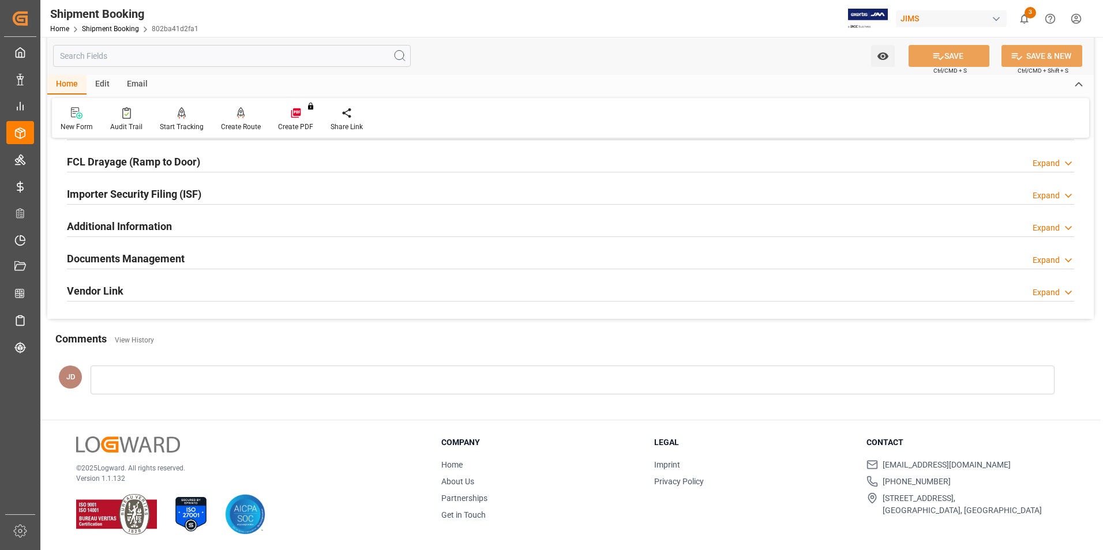
click at [157, 258] on h2 "Documents Management" at bounding box center [126, 259] width 118 height 16
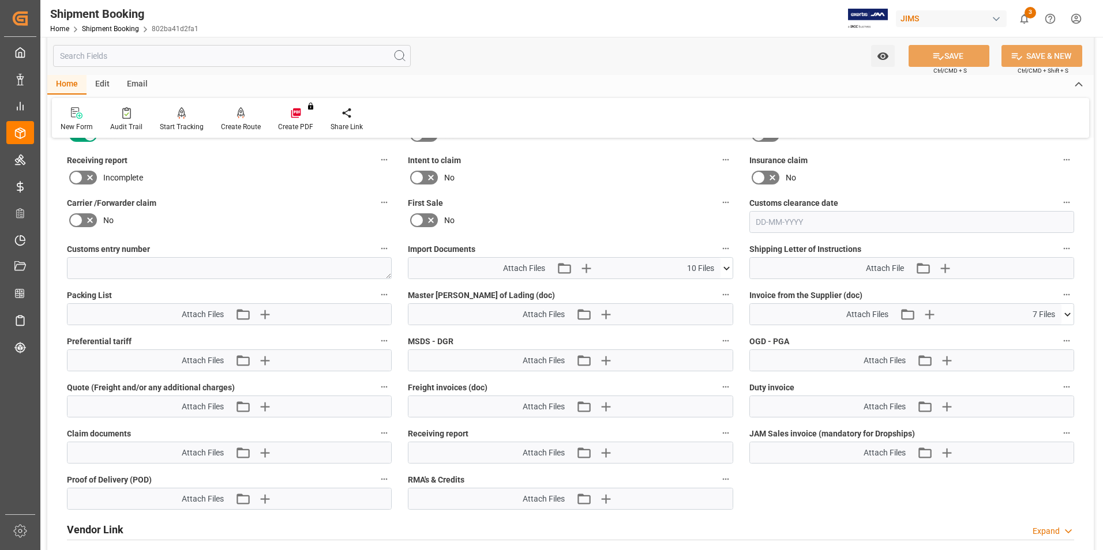
scroll to position [546, 0]
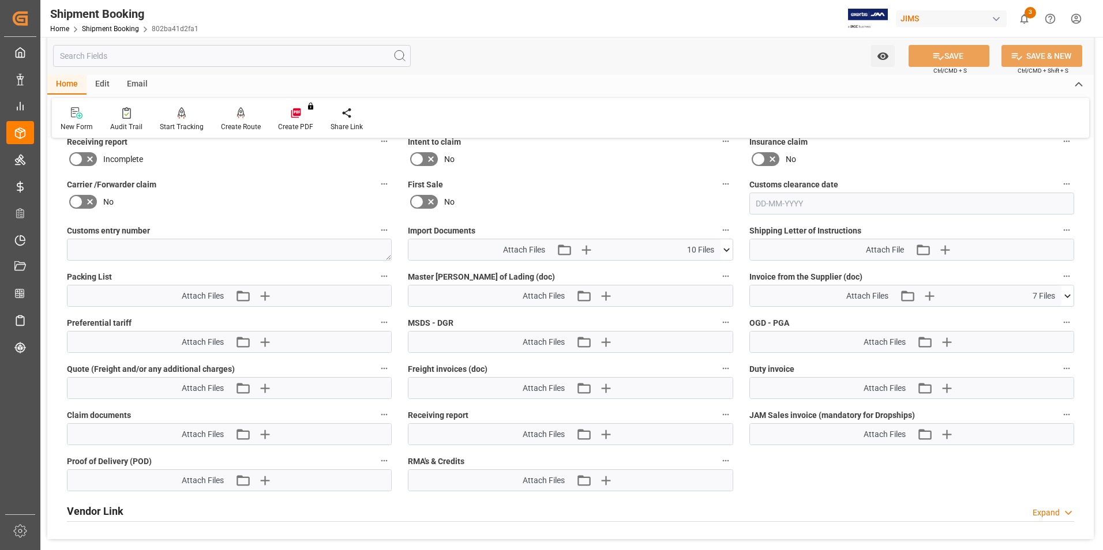
click at [727, 246] on icon at bounding box center [727, 250] width 12 height 12
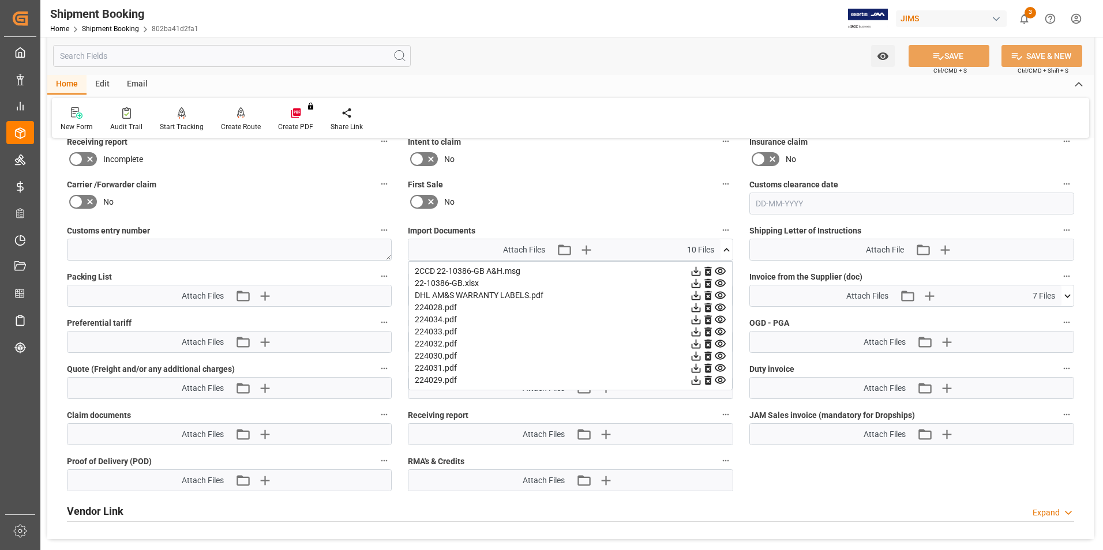
click at [722, 328] on icon at bounding box center [720, 331] width 11 height 7
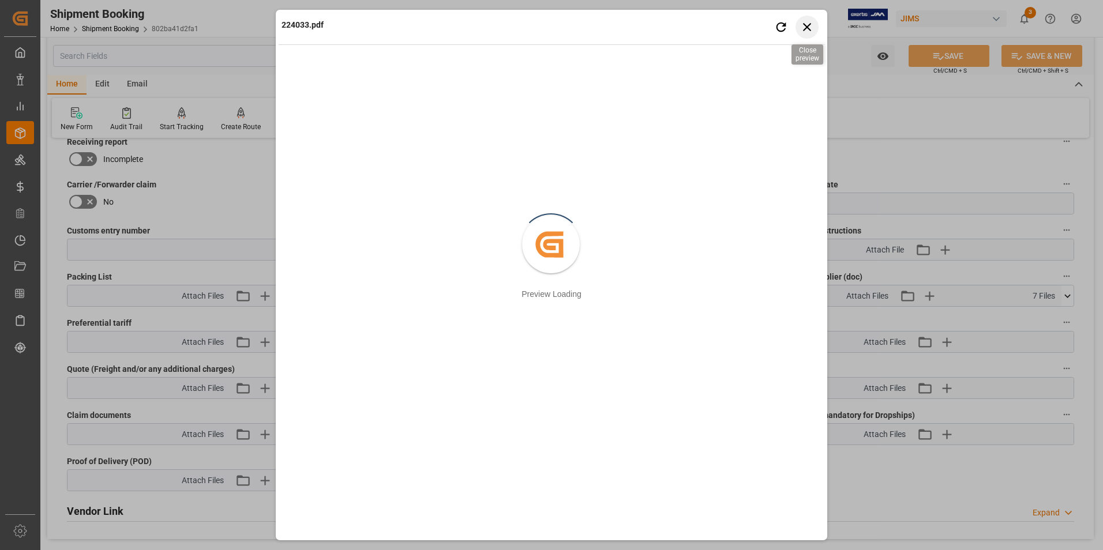
click at [805, 28] on icon "button" at bounding box center [807, 27] width 14 height 14
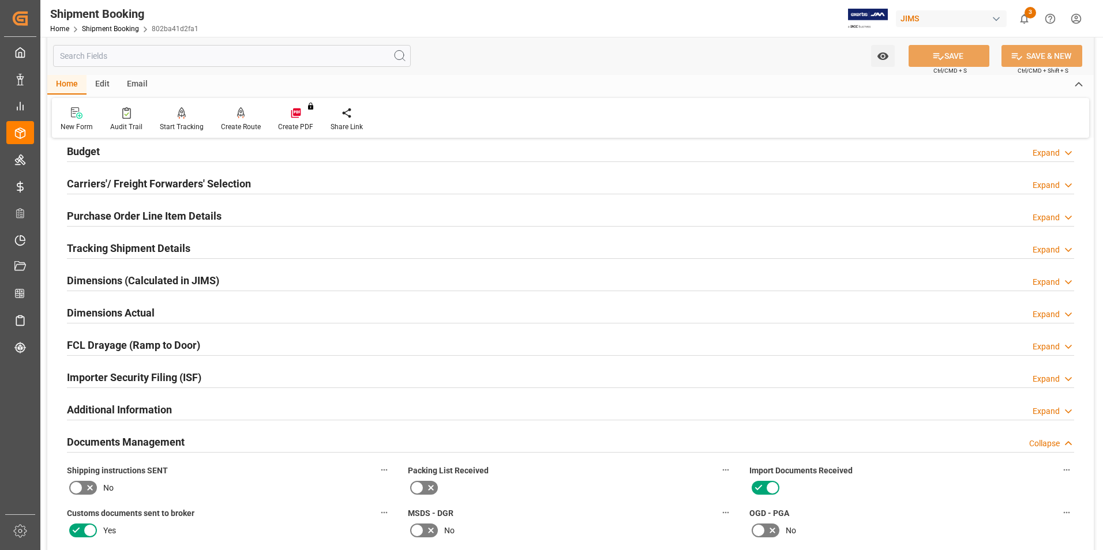
scroll to position [85, 0]
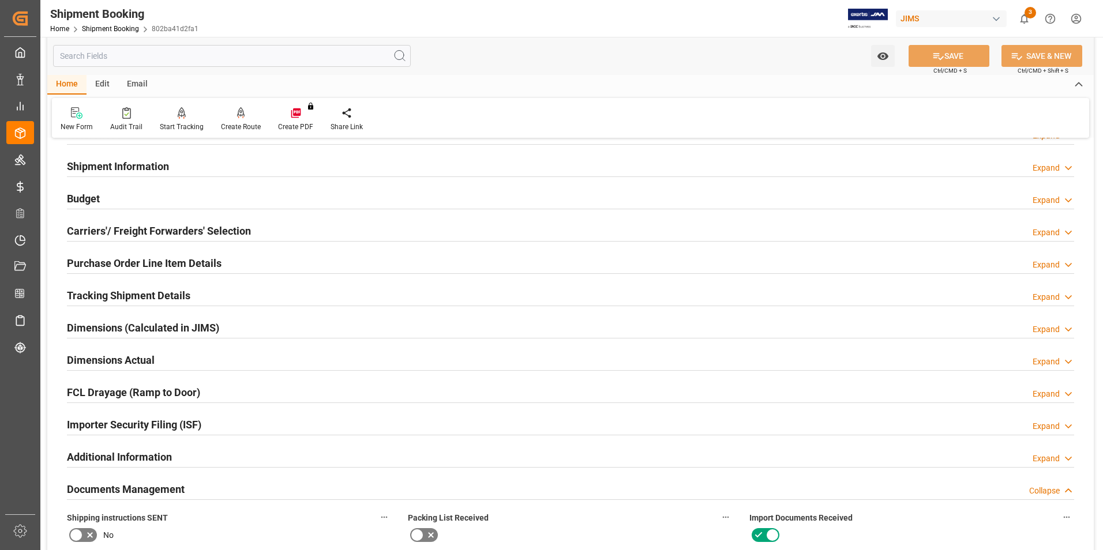
click at [130, 261] on h2 "Purchase Order Line Item Details" at bounding box center [144, 264] width 155 height 16
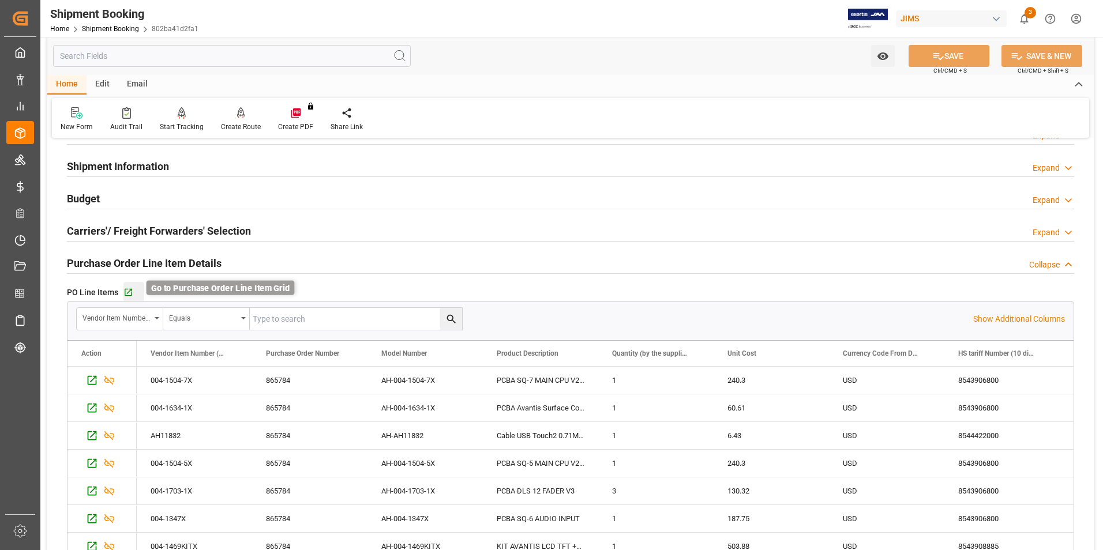
click at [129, 289] on icon "button" at bounding box center [128, 292] width 7 height 7
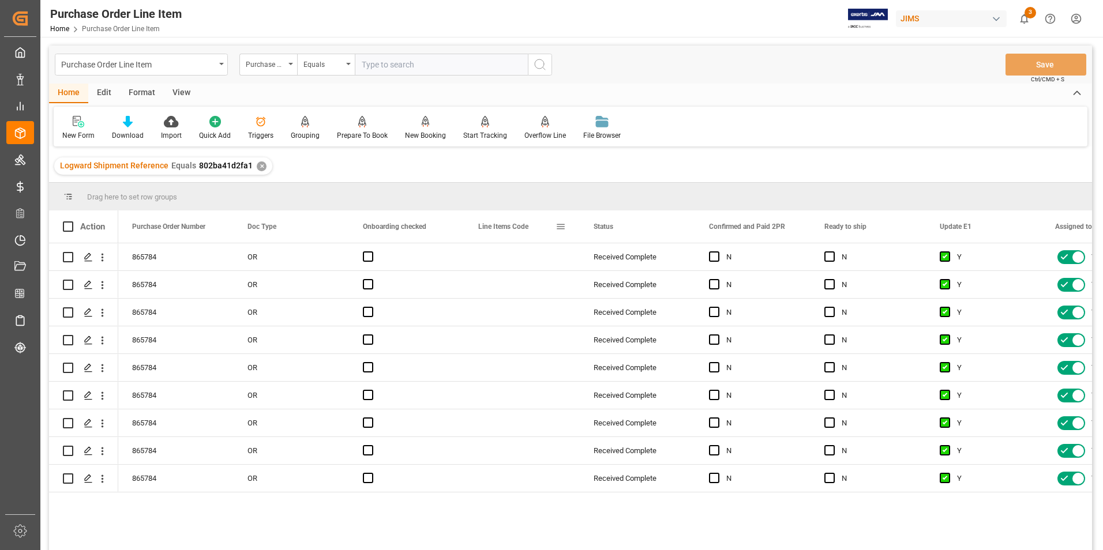
click at [561, 228] on span at bounding box center [561, 227] width 10 height 10
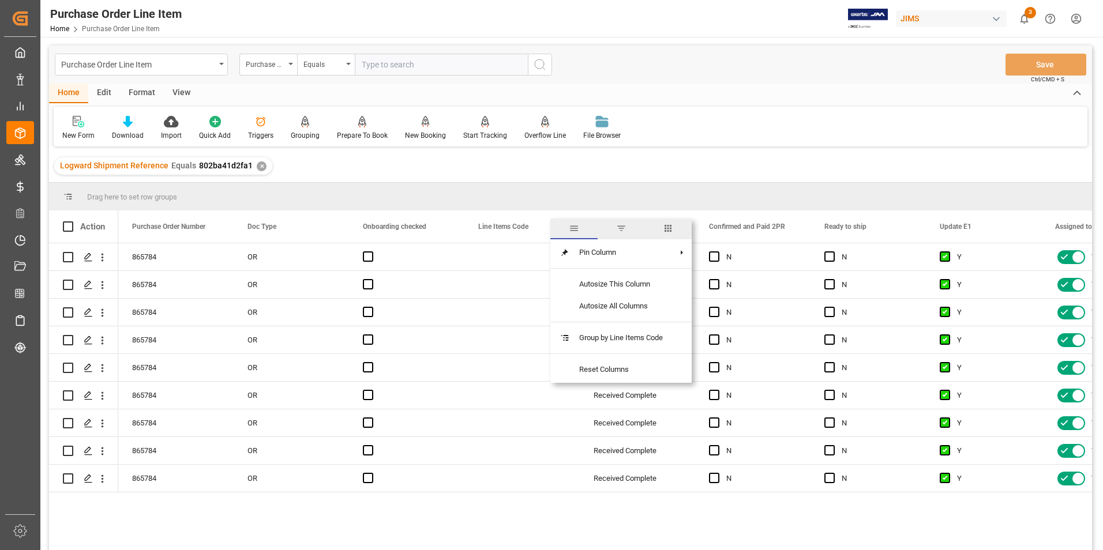
click at [670, 229] on span "columns" at bounding box center [668, 228] width 10 height 10
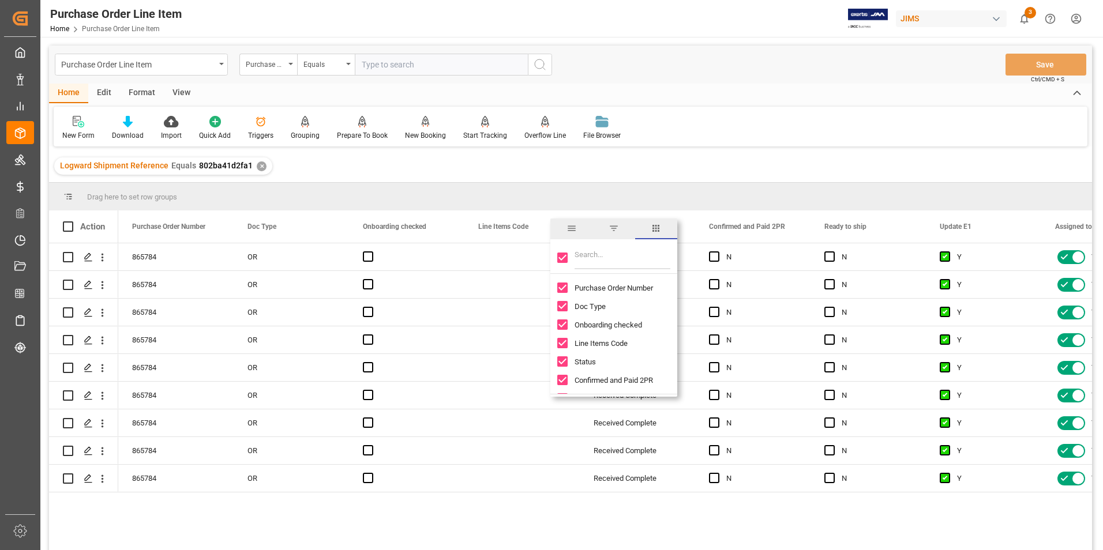
click at [563, 257] on input "Toggle Select All Columns" at bounding box center [562, 258] width 10 height 10
checkbox input "false"
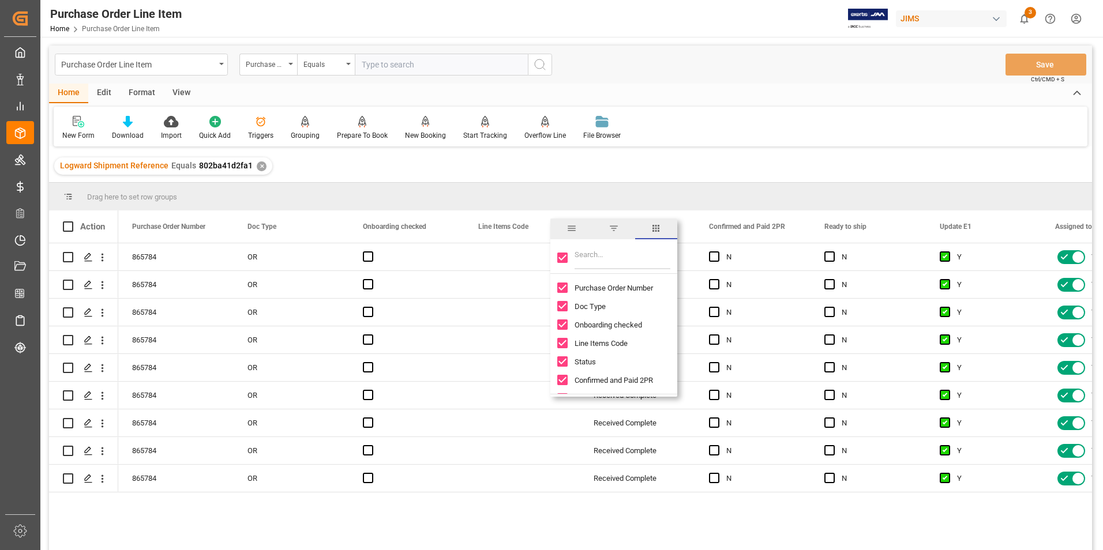
checkbox input "false"
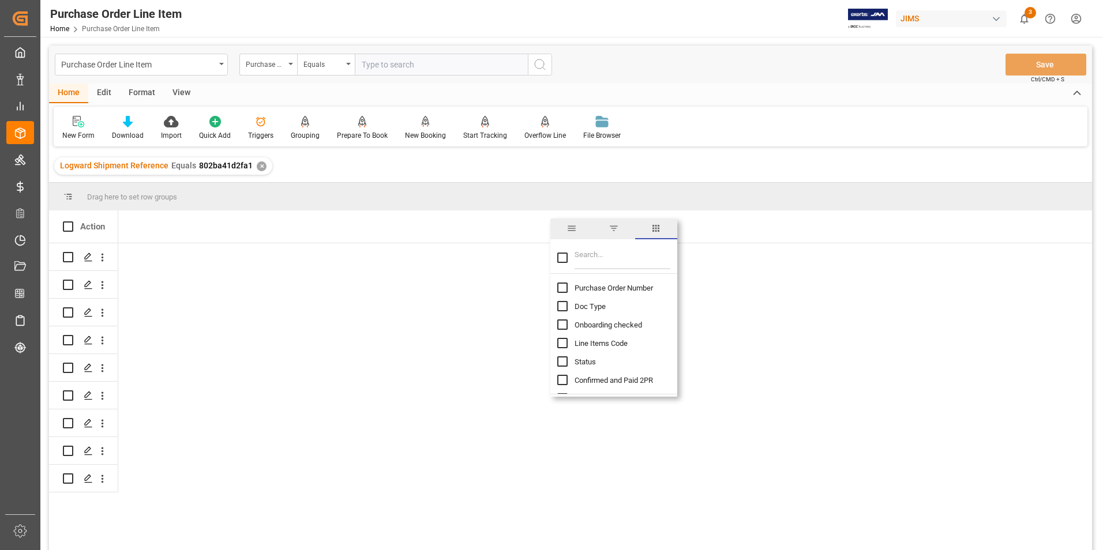
click at [564, 286] on input "Purchase Order Number column toggle visibility (hidden)" at bounding box center [562, 288] width 10 height 10
checkbox input "true"
checkbox input "false"
click at [618, 265] on input "Filter Columns Input" at bounding box center [623, 257] width 96 height 23
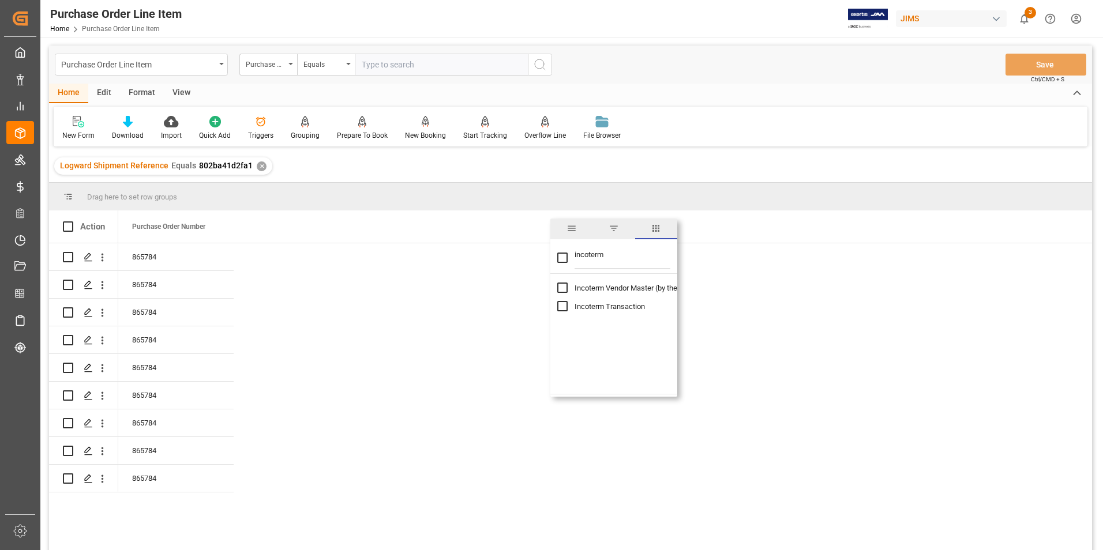
type input "incoterm"
checkbox input "true"
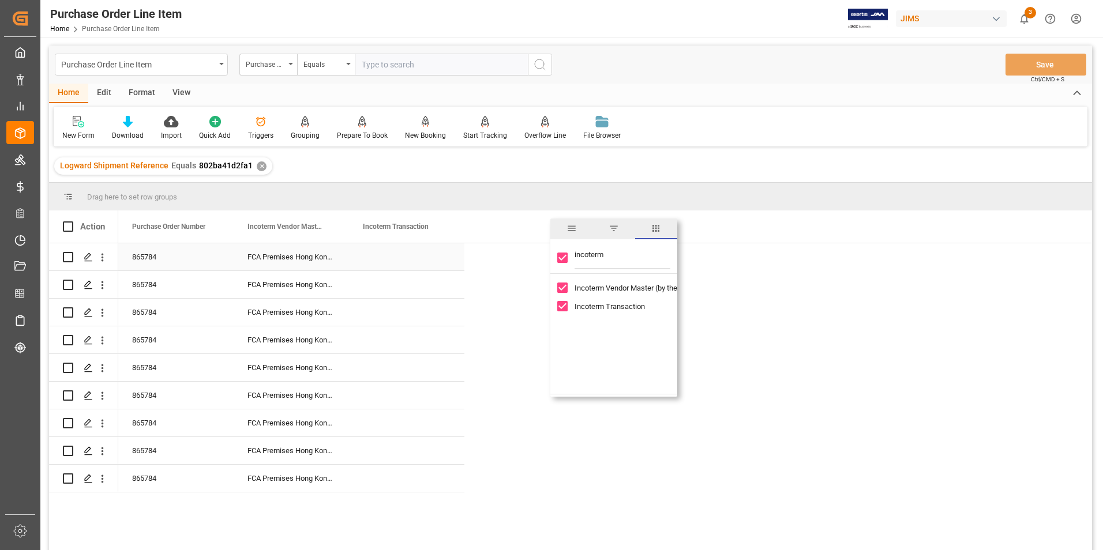
click at [404, 258] on div "Press SPACE to select this row." at bounding box center [406, 256] width 115 height 27
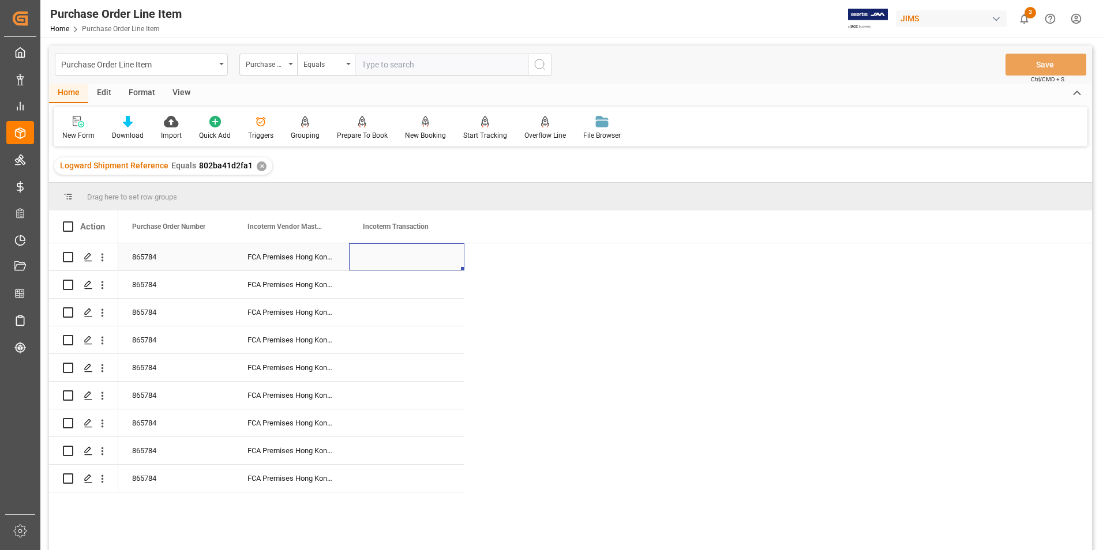
click at [404, 258] on div "Press SPACE to select this row." at bounding box center [406, 256] width 115 height 27
click at [404, 258] on input "Press SPACE to select this row." at bounding box center [406, 264] width 97 height 22
type input "DAP Southaven"
drag, startPoint x: 463, startPoint y: 269, endPoint x: 450, endPoint y: 469, distance: 200.6
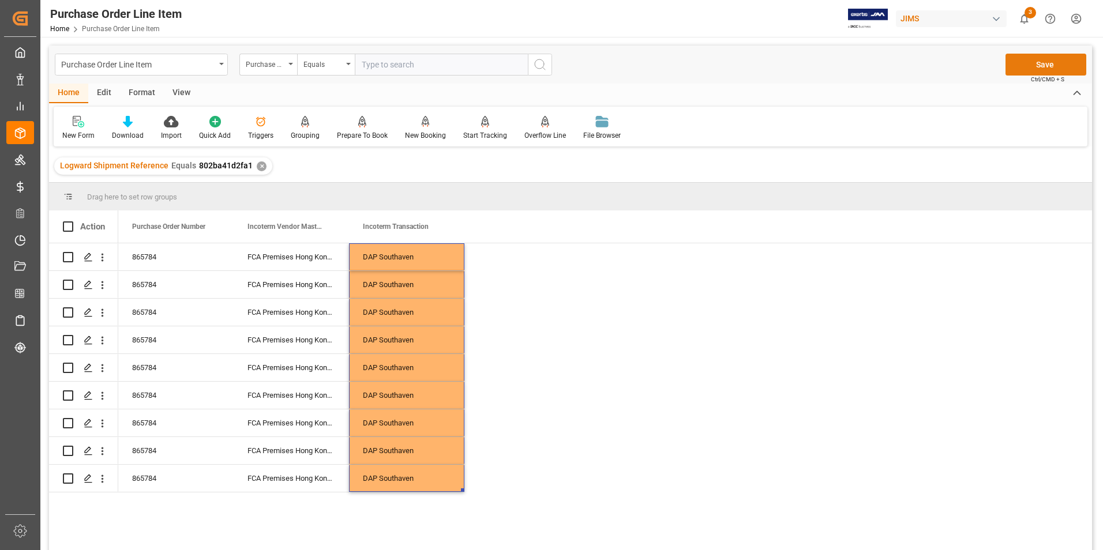
click at [1051, 58] on button "Save" at bounding box center [1046, 65] width 81 height 22
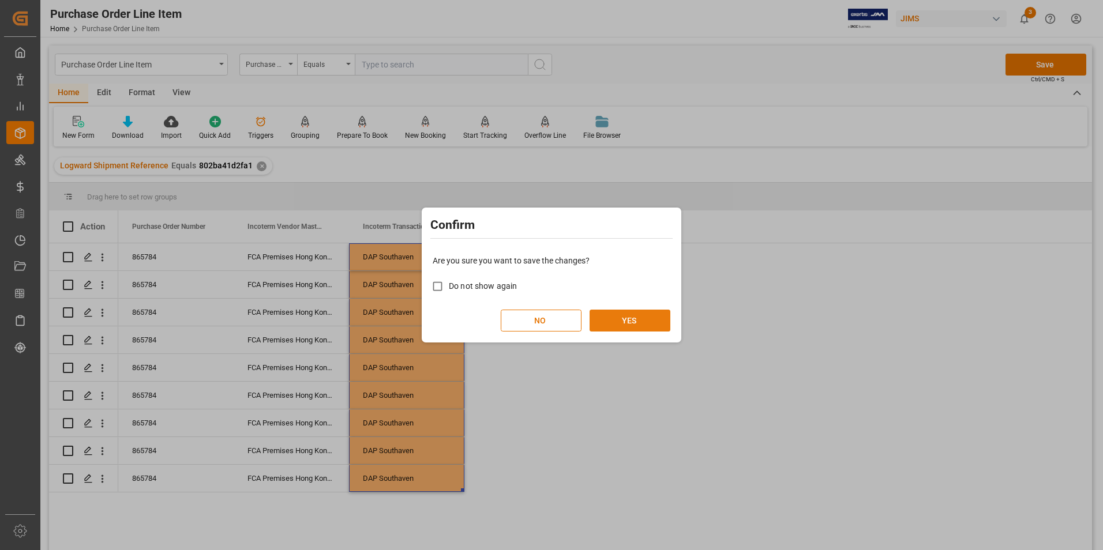
click at [614, 322] on button "YES" at bounding box center [630, 321] width 81 height 22
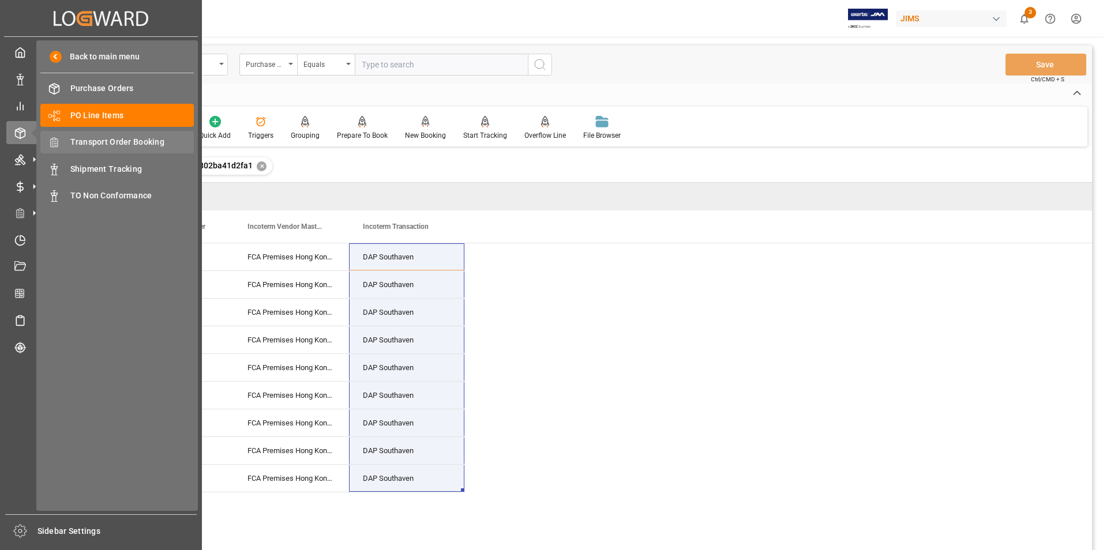
click at [138, 141] on span "Transport Order Booking" at bounding box center [132, 142] width 124 height 12
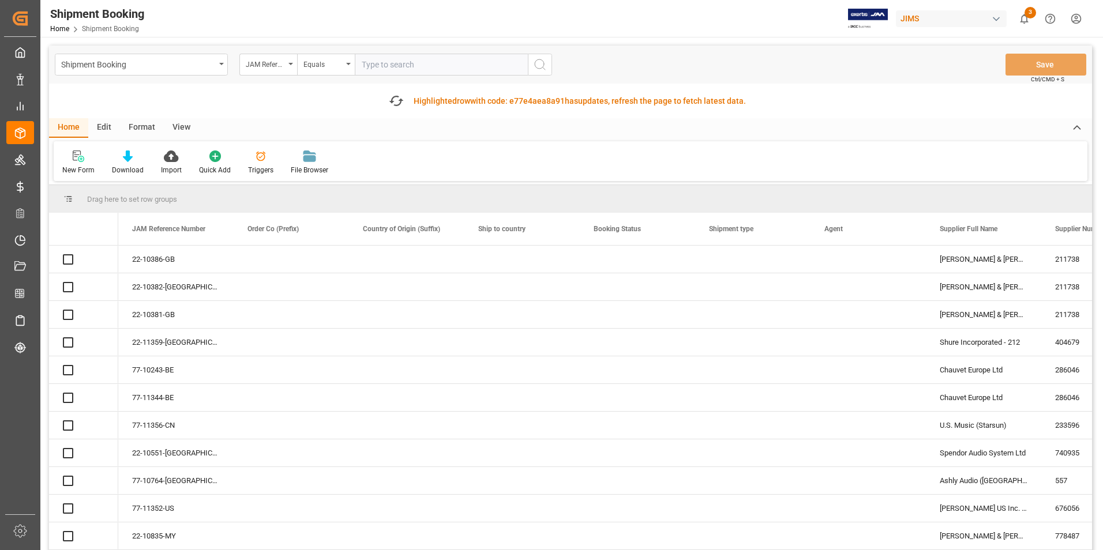
click at [384, 66] on input "text" at bounding box center [441, 65] width 173 height 22
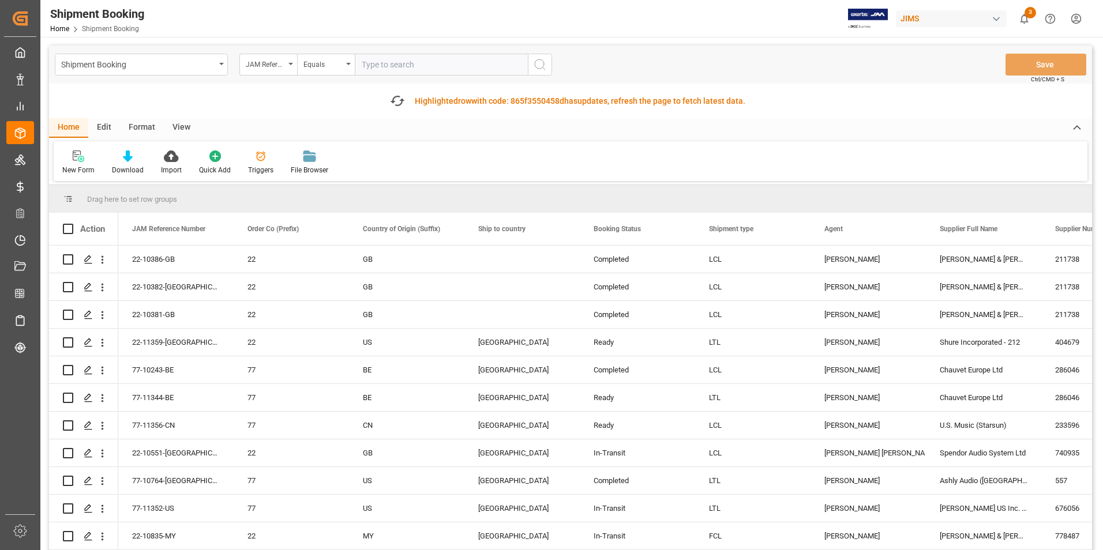
paste input "22-10939-GB"
type input "22-10939-GB"
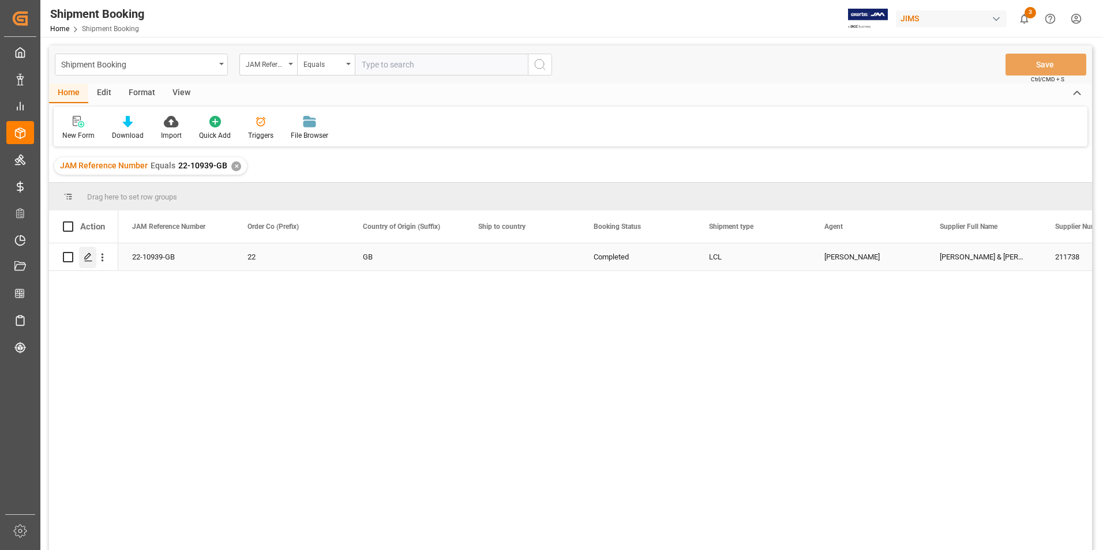
click at [88, 258] on polygon "Press SPACE to select this row." at bounding box center [88, 257] width 6 height 6
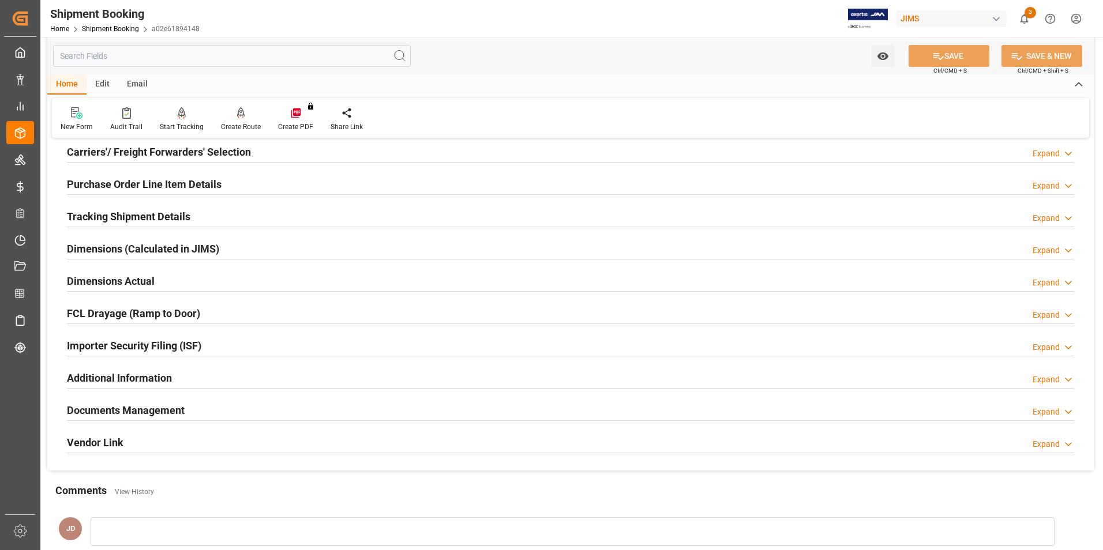
scroll to position [231, 0]
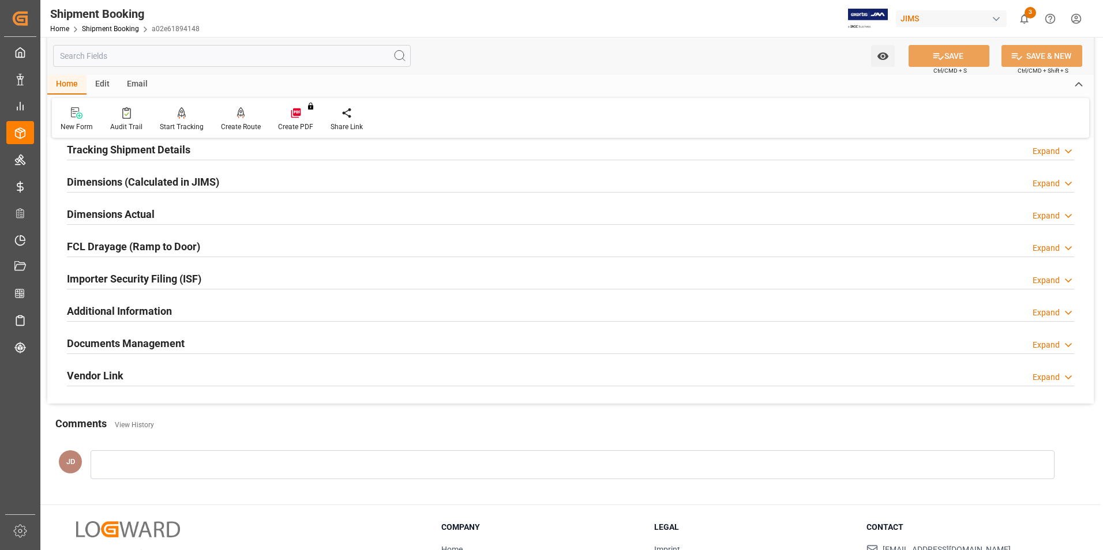
click at [124, 342] on h2 "Documents Management" at bounding box center [126, 344] width 118 height 16
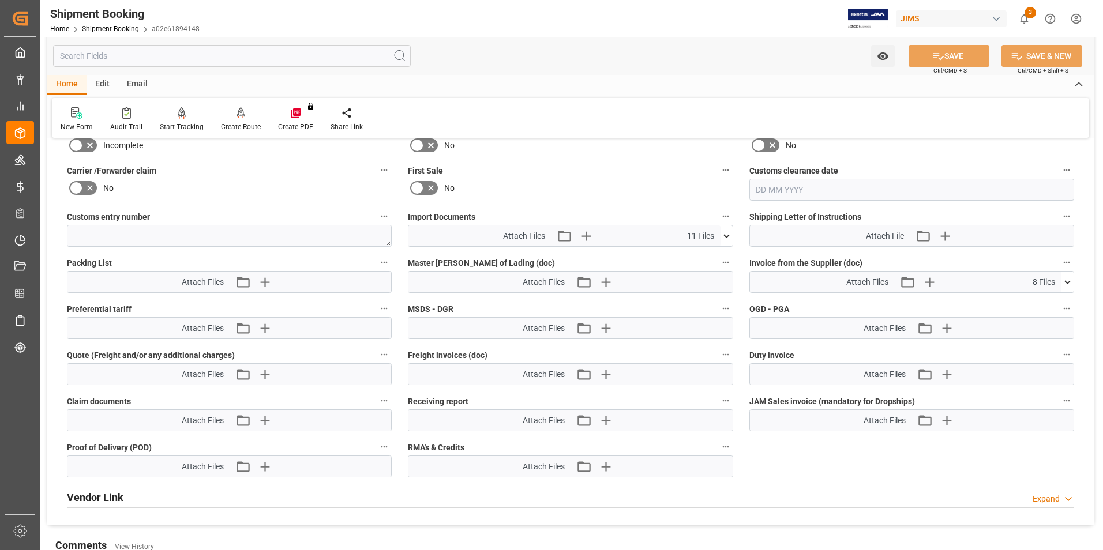
scroll to position [577, 0]
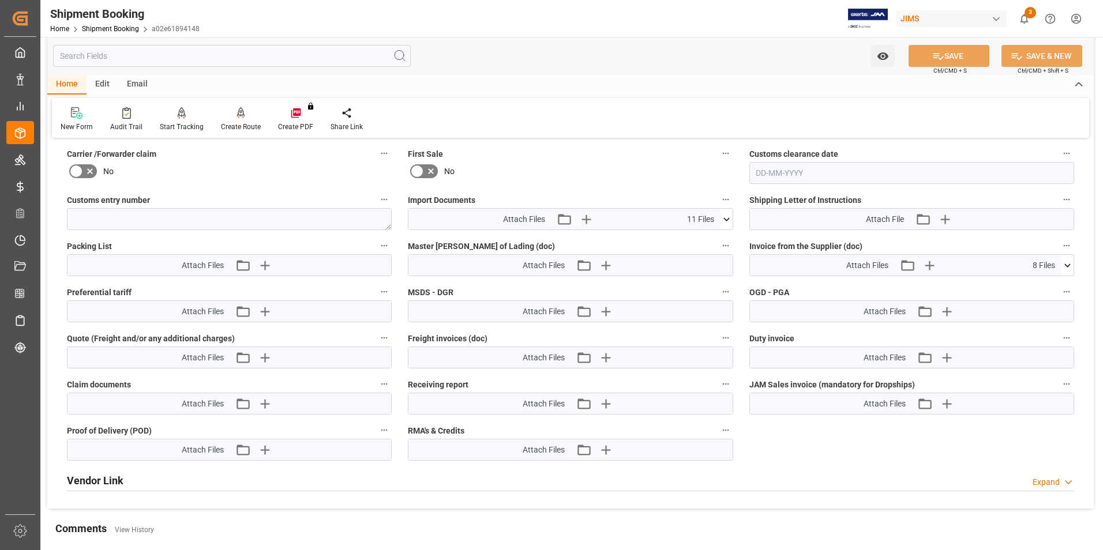
click at [724, 217] on icon at bounding box center [726, 218] width 6 height 3
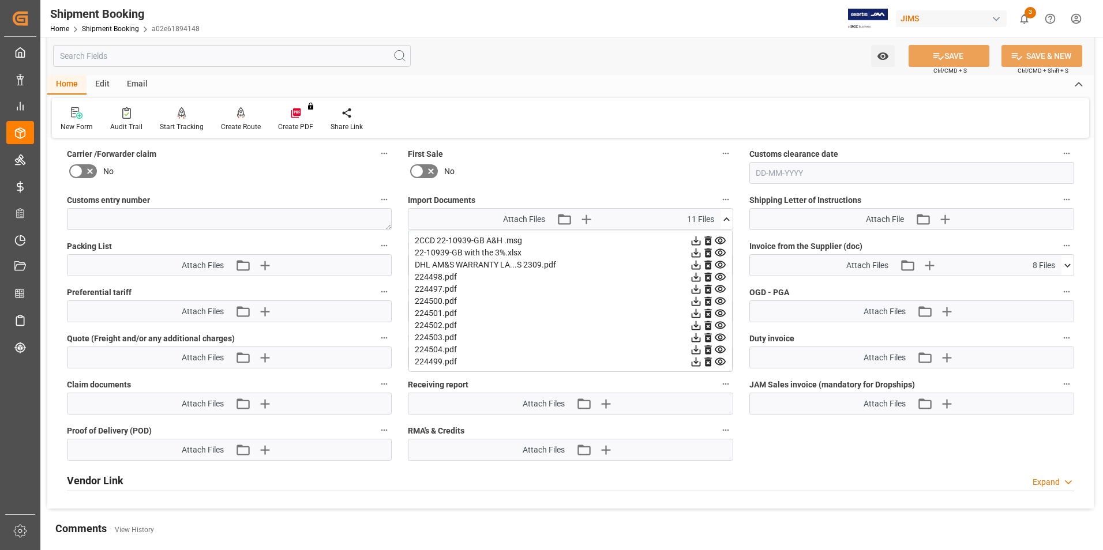
click at [722, 288] on icon at bounding box center [720, 289] width 11 height 7
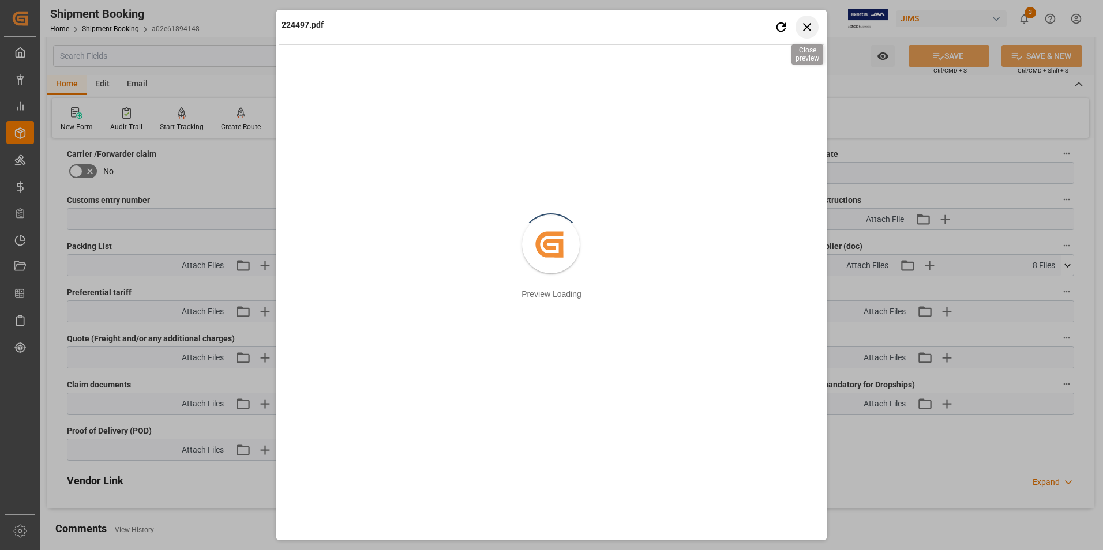
click at [807, 24] on icon "button" at bounding box center [807, 27] width 14 height 14
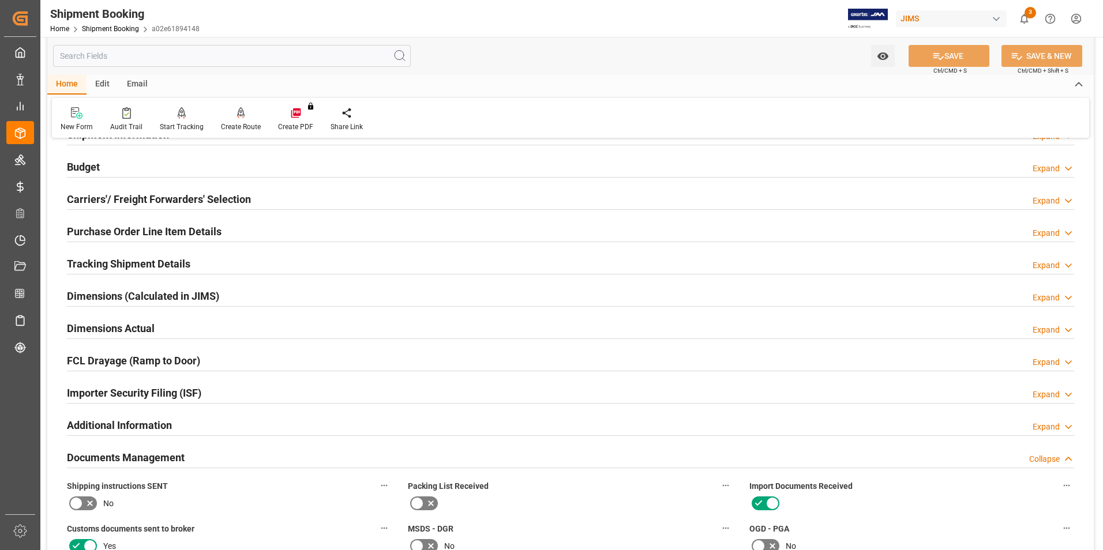
scroll to position [115, 0]
click at [144, 231] on h2 "Purchase Order Line Item Details" at bounding box center [144, 233] width 155 height 16
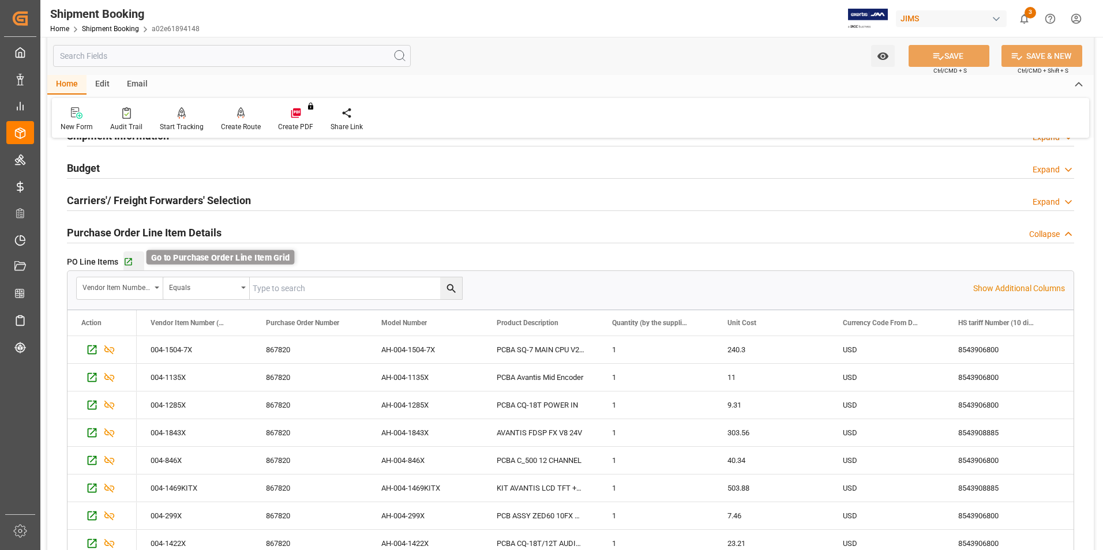
click at [130, 260] on icon "button" at bounding box center [128, 261] width 7 height 7
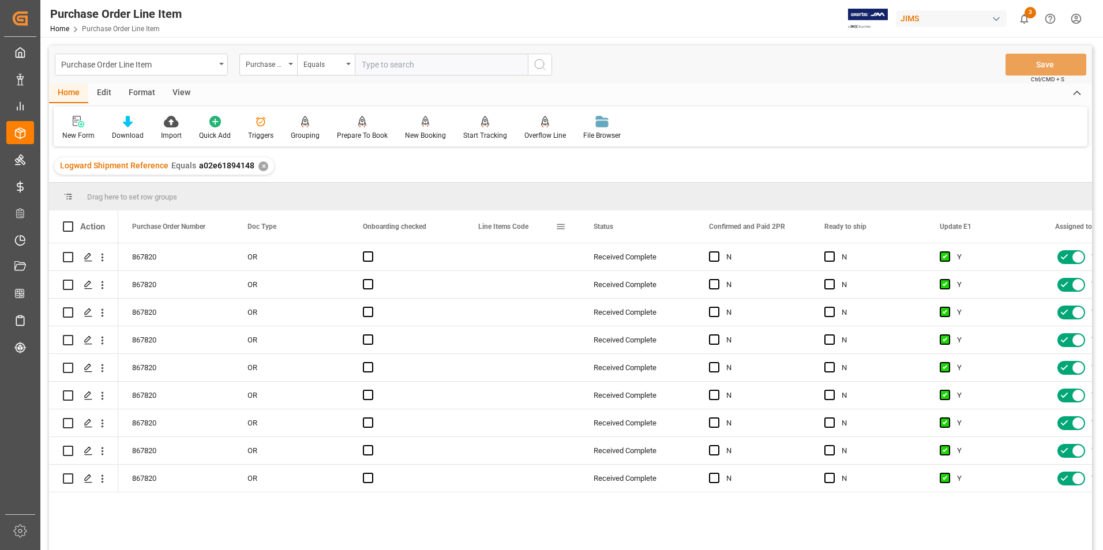
click at [561, 227] on span at bounding box center [561, 227] width 10 height 10
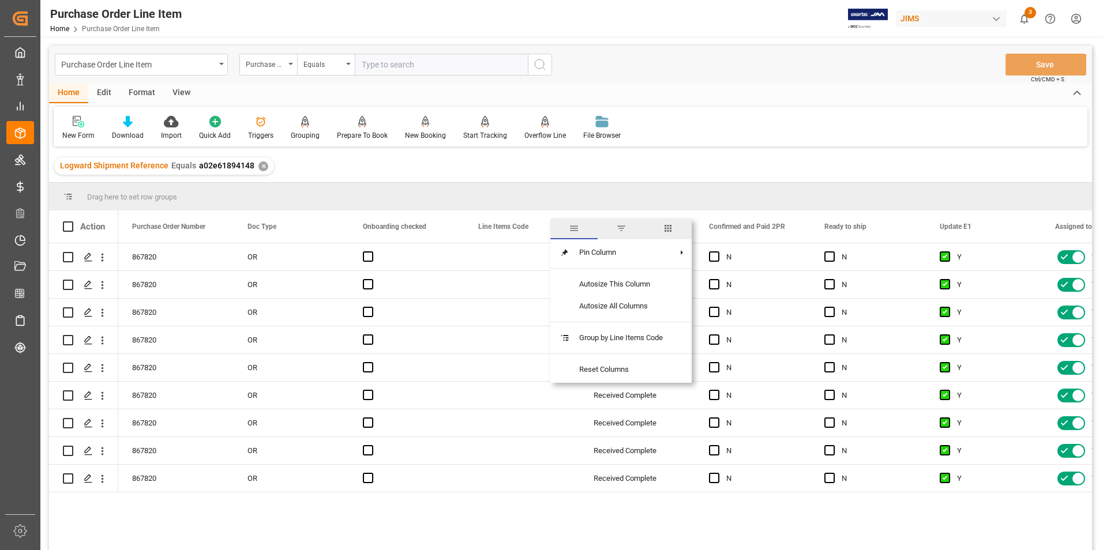
click at [668, 227] on span "columns" at bounding box center [668, 228] width 10 height 10
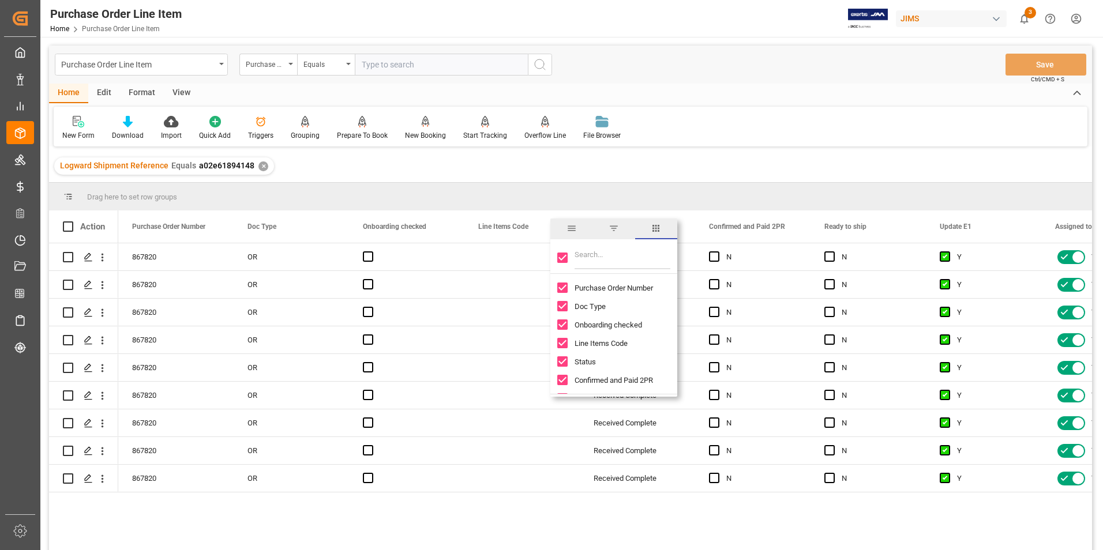
click at [558, 257] on input "Toggle Select All Columns" at bounding box center [562, 258] width 10 height 10
checkbox input "false"
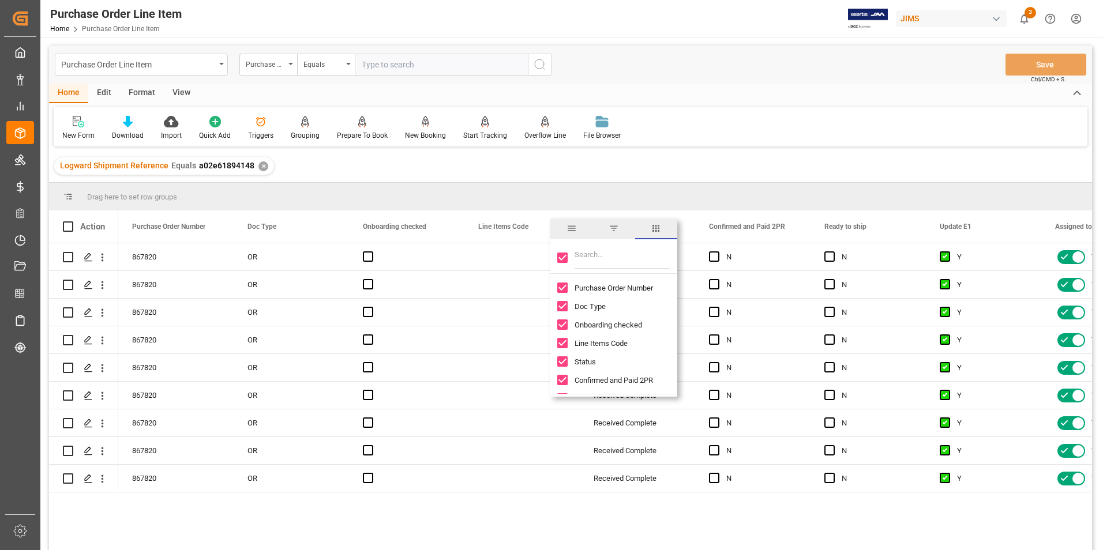
checkbox input "false"
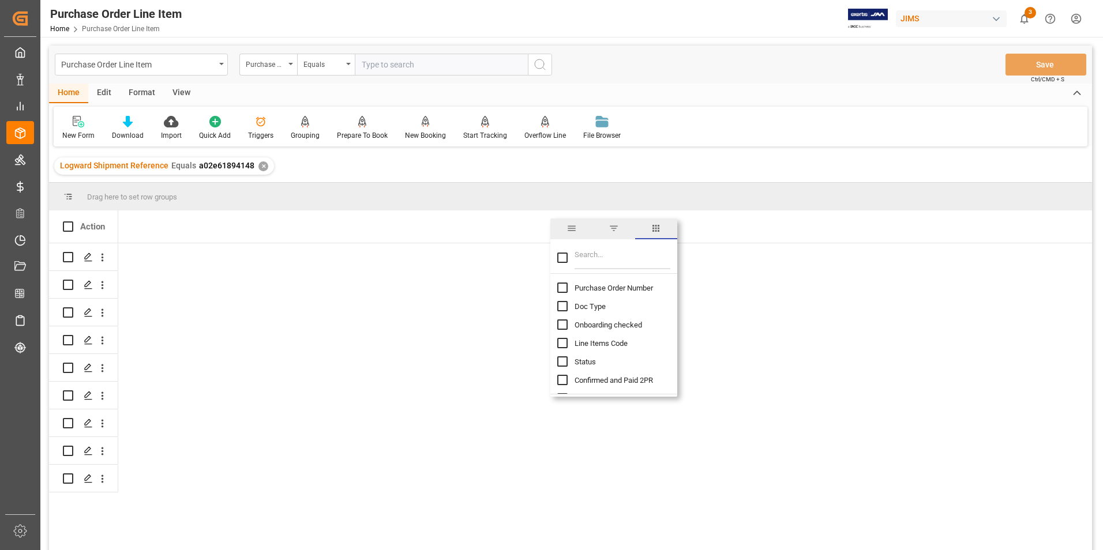
click at [562, 287] on input "Purchase Order Number column toggle visibility (hidden)" at bounding box center [562, 288] width 10 height 10
checkbox input "true"
checkbox input "false"
click at [612, 260] on input "Filter Columns Input" at bounding box center [623, 257] width 96 height 23
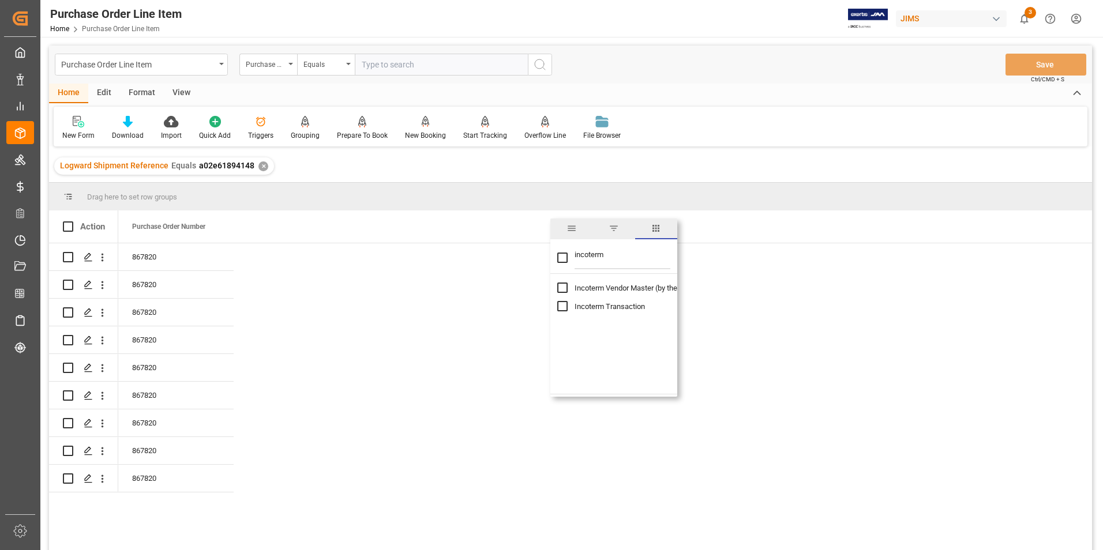
type input "incoterm"
checkbox input "true"
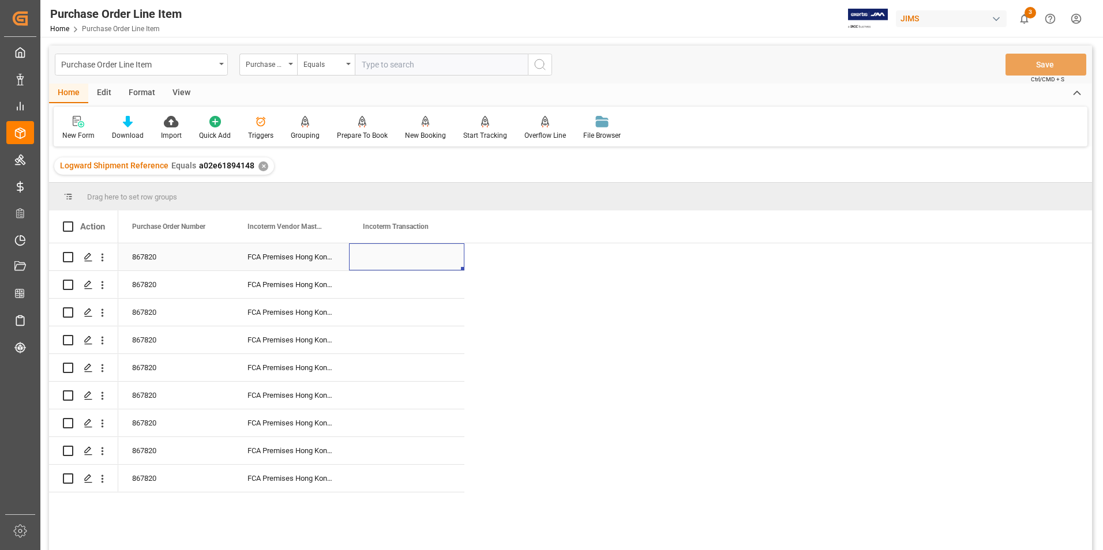
click at [407, 254] on div "Press SPACE to select this row." at bounding box center [406, 256] width 115 height 27
click at [405, 260] on input "Press SPACE to select this row." at bounding box center [406, 264] width 97 height 22
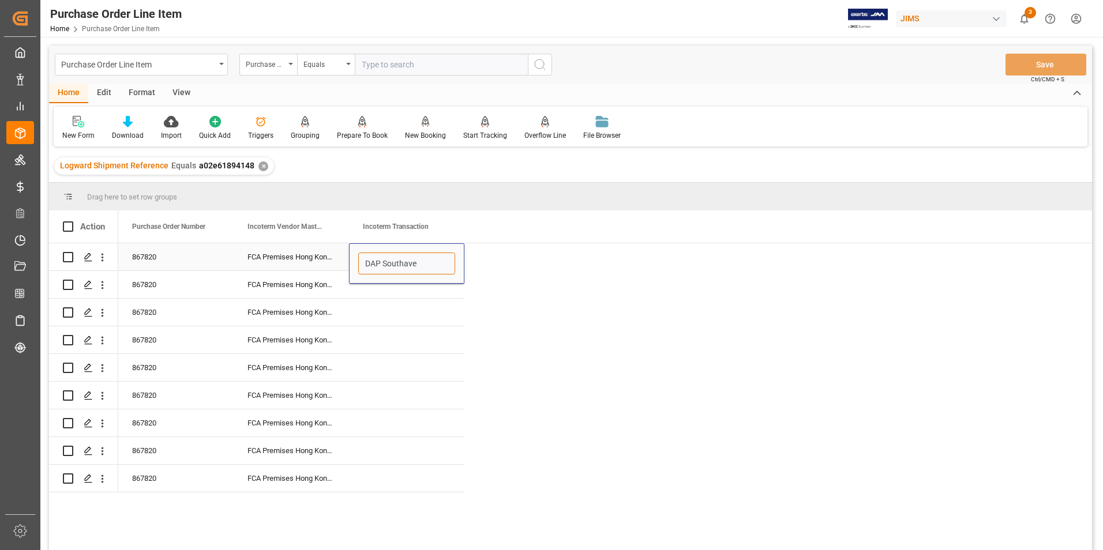
type input "DAP Southaven"
drag, startPoint x: 463, startPoint y: 270, endPoint x: 463, endPoint y: 468, distance: 197.9
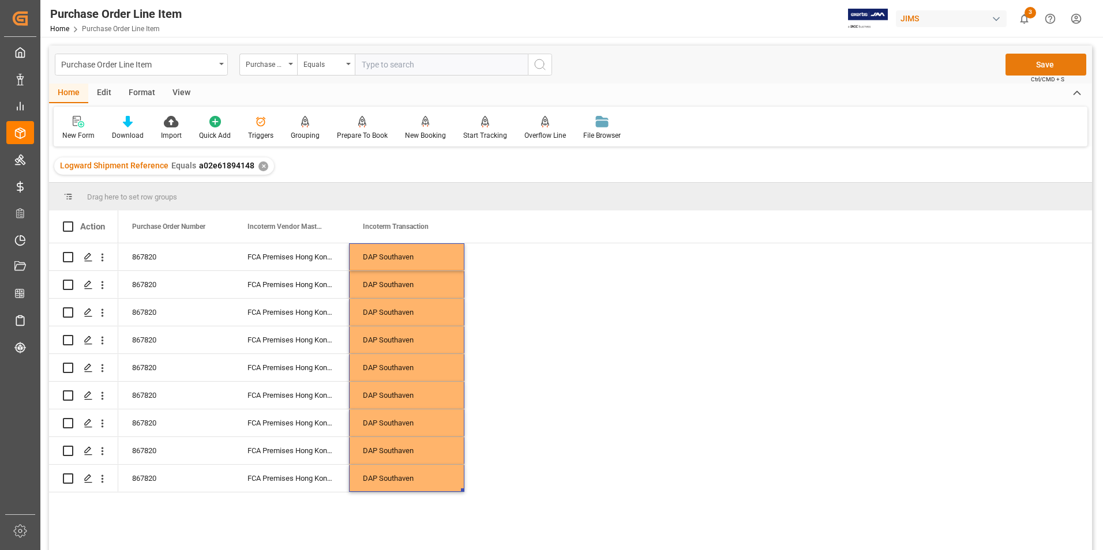
click at [1021, 69] on button "Save" at bounding box center [1046, 65] width 81 height 22
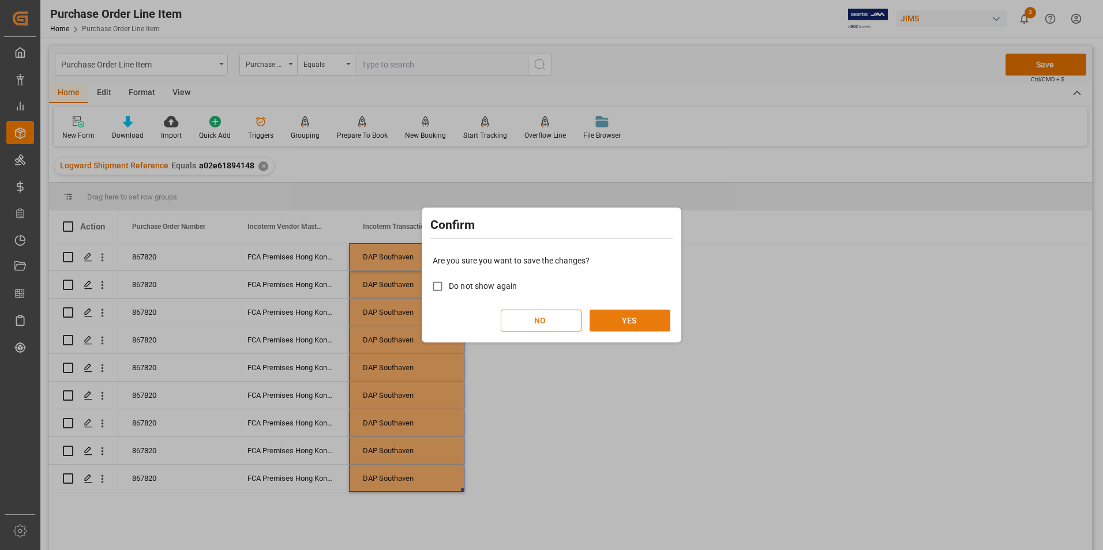
click at [648, 316] on button "YES" at bounding box center [630, 321] width 81 height 22
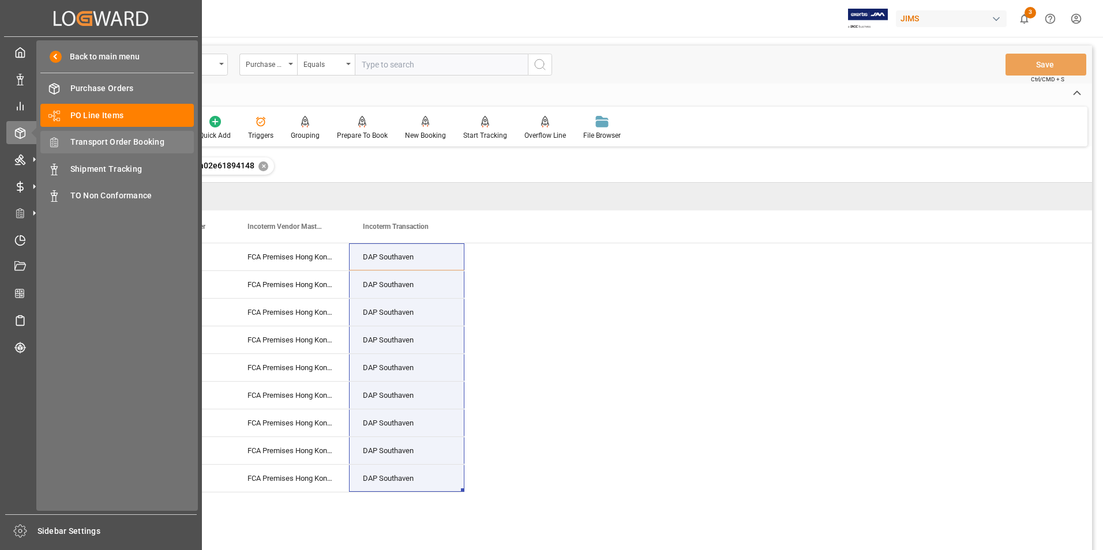
click at [140, 141] on span "Transport Order Booking" at bounding box center [132, 142] width 124 height 12
